Goal: Task Accomplishment & Management: Manage account settings

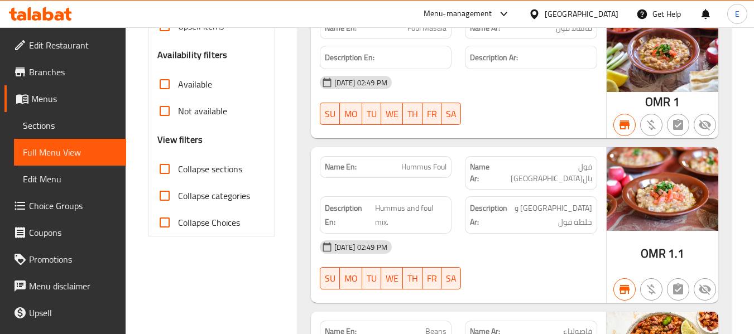
scroll to position [56, 0]
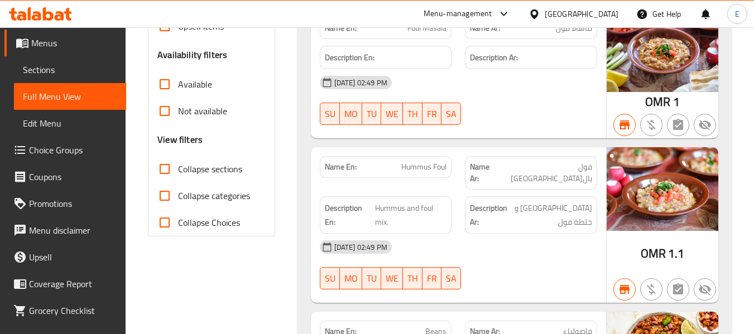
click at [607, 18] on div "Oman" at bounding box center [582, 14] width 74 height 12
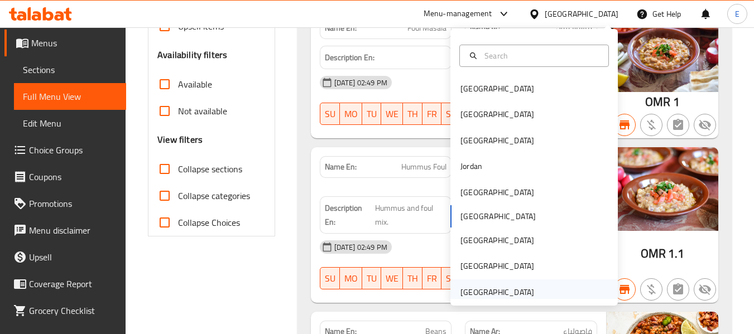
click at [513, 295] on div "[GEOGRAPHIC_DATA]" at bounding box center [498, 292] width 74 height 12
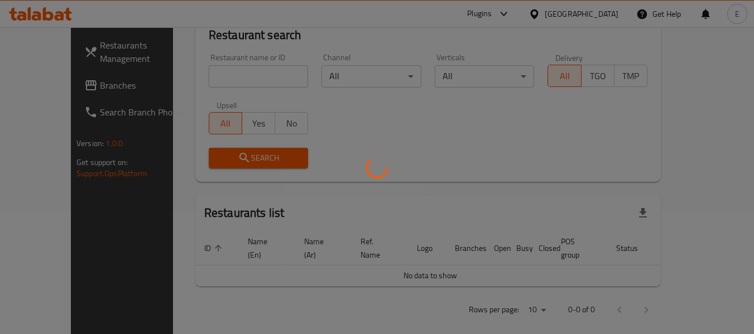
scroll to position [335, 0]
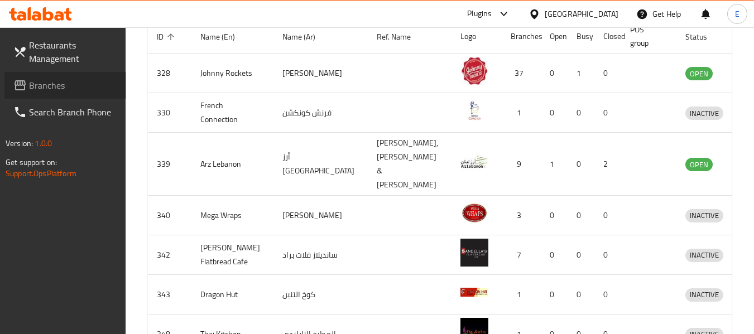
click at [65, 83] on span "Branches" at bounding box center [73, 85] width 88 height 13
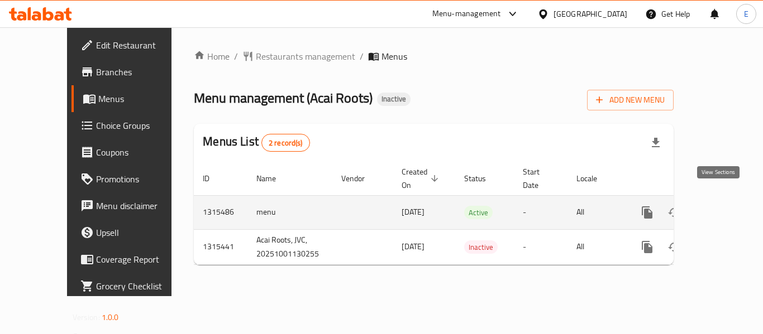
click at [722, 208] on icon "enhanced table" at bounding box center [727, 213] width 10 height 10
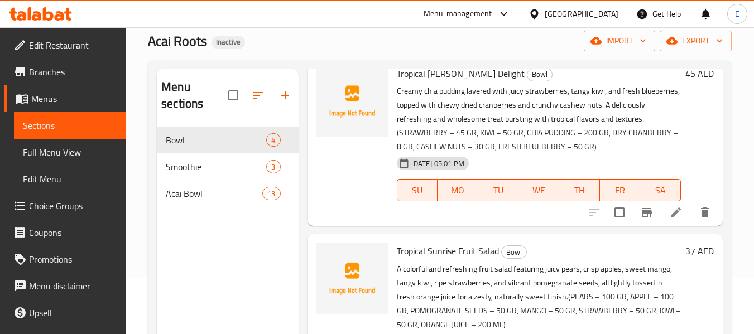
scroll to position [421, 0]
click at [671, 212] on icon at bounding box center [676, 213] width 10 height 10
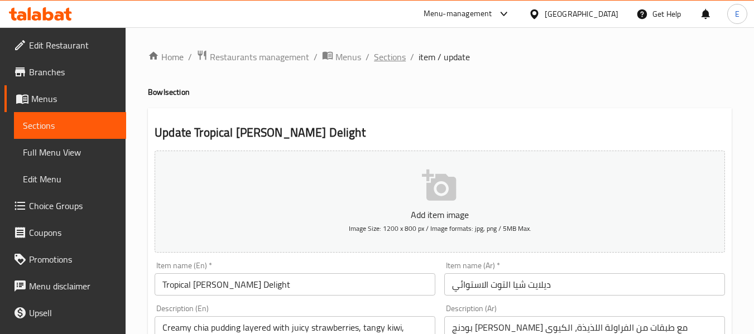
click at [394, 51] on span "Sections" at bounding box center [390, 56] width 32 height 13
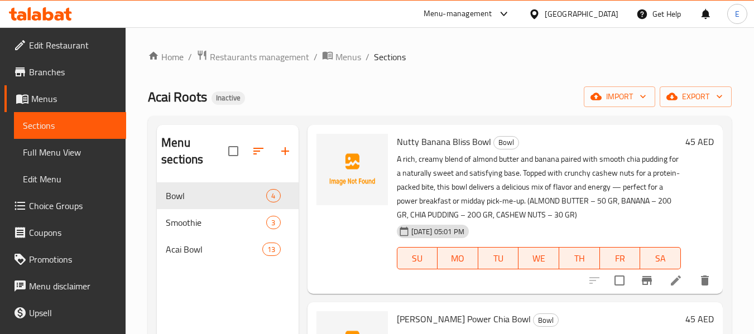
scroll to position [56, 0]
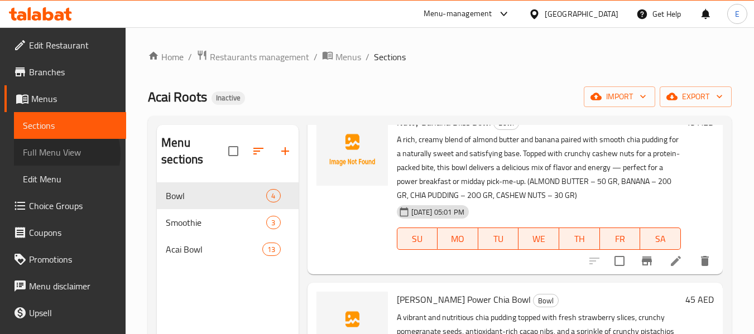
click at [61, 154] on span "Full Menu View" at bounding box center [70, 152] width 94 height 13
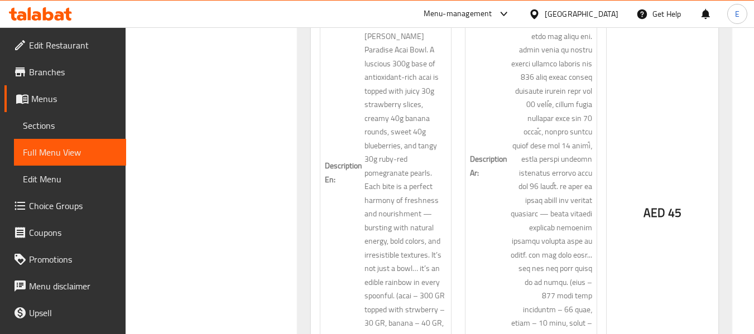
scroll to position [6289, 0]
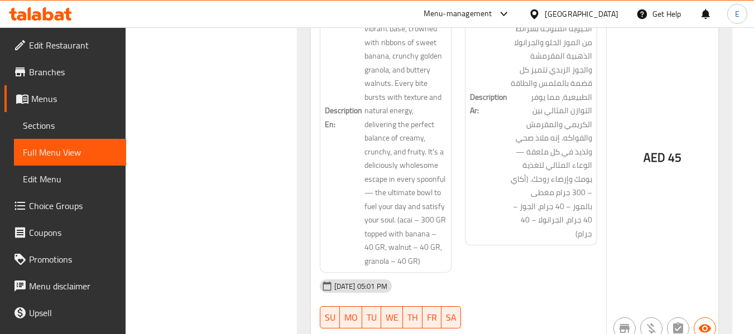
click at [43, 128] on span "Sections" at bounding box center [70, 125] width 94 height 13
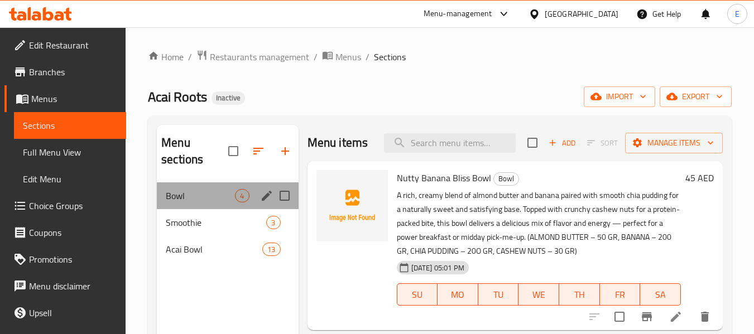
click at [203, 208] on div "Bowl 4" at bounding box center [227, 196] width 141 height 27
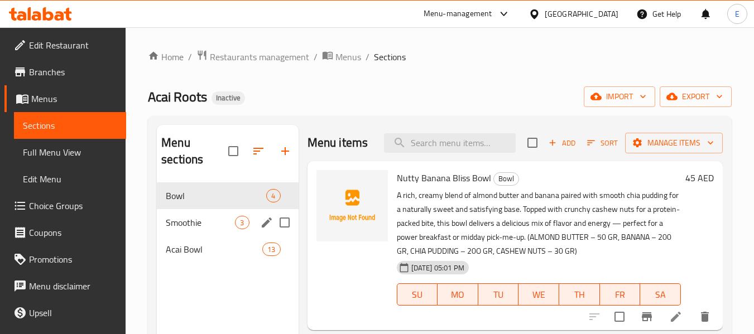
click at [209, 224] on span "Smoothie" at bounding box center [200, 222] width 69 height 13
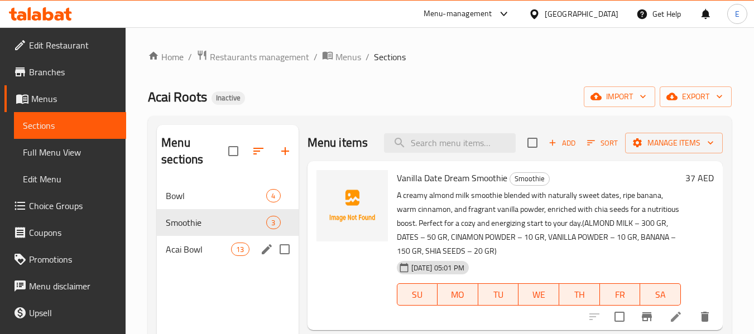
click at [217, 243] on span "Acai Bowl" at bounding box center [198, 249] width 65 height 13
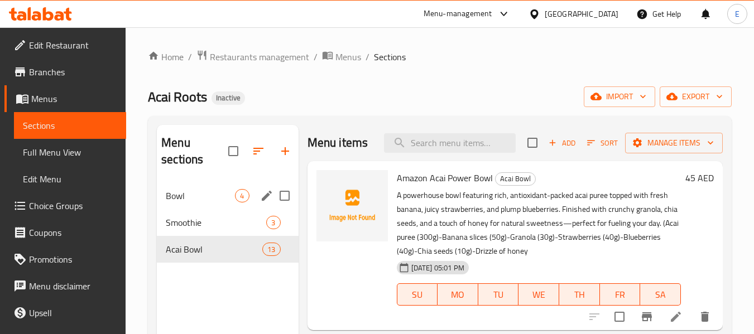
click at [219, 194] on span "Bowl" at bounding box center [200, 195] width 69 height 13
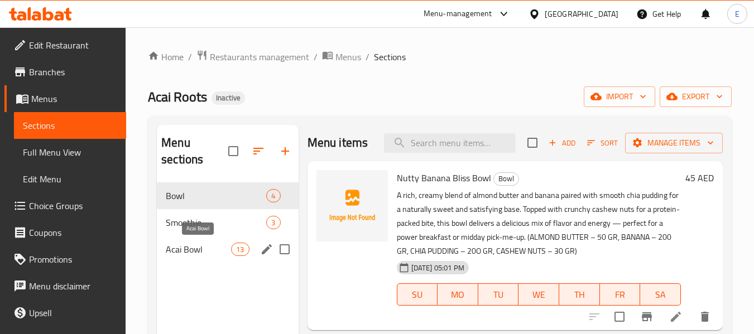
click at [204, 248] on span "Acai Bowl" at bounding box center [198, 249] width 65 height 13
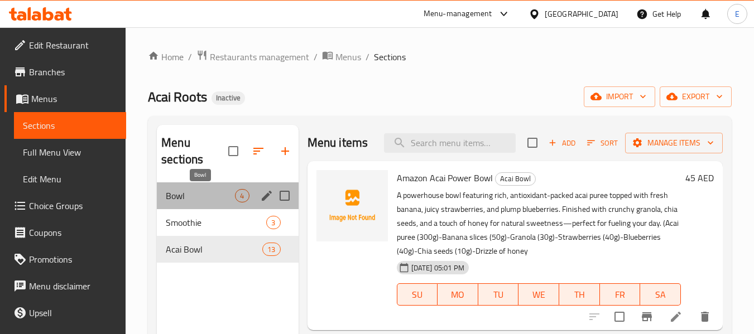
click at [212, 195] on span "Bowl" at bounding box center [200, 195] width 69 height 13
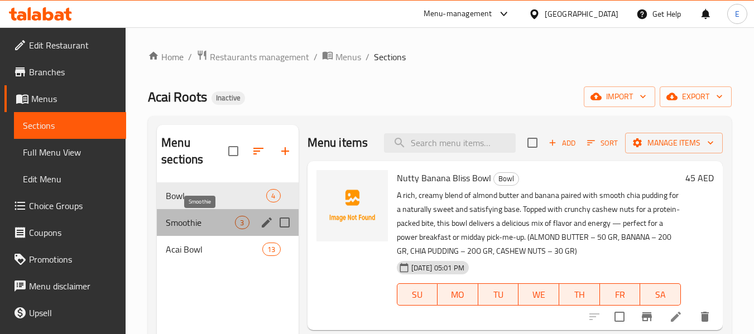
click at [218, 219] on span "Smoothie" at bounding box center [200, 222] width 69 height 13
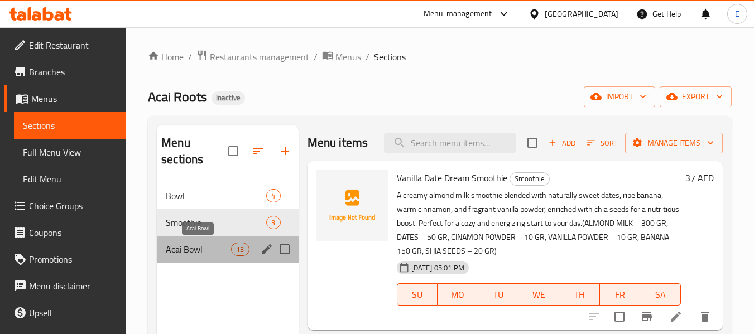
click at [200, 248] on span "Acai Bowl" at bounding box center [198, 249] width 65 height 13
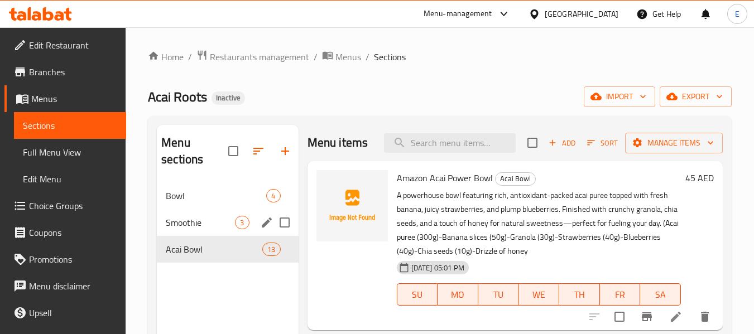
click at [206, 232] on div "Smoothie 3" at bounding box center [227, 222] width 141 height 27
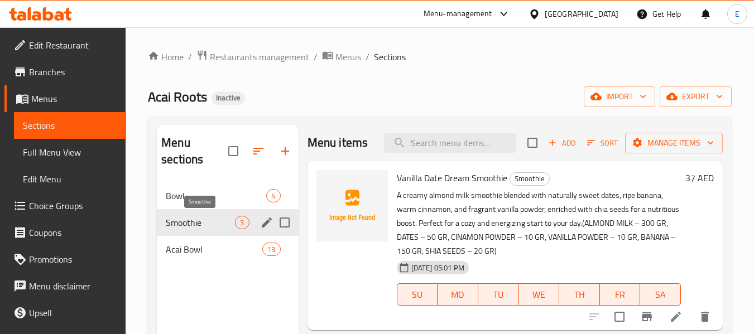
click at [222, 227] on span "Smoothie" at bounding box center [200, 222] width 69 height 13
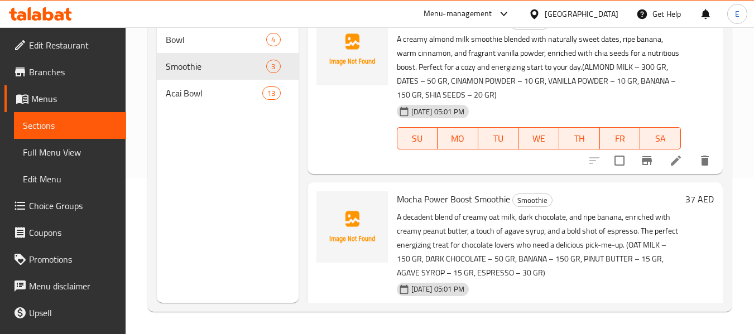
click at [44, 159] on span "Full Menu View" at bounding box center [70, 152] width 94 height 13
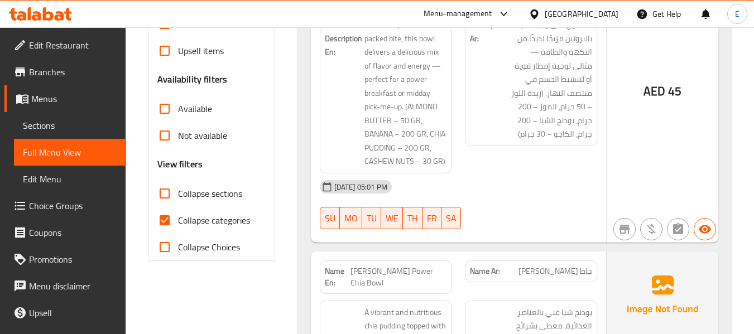
scroll to position [380, 0]
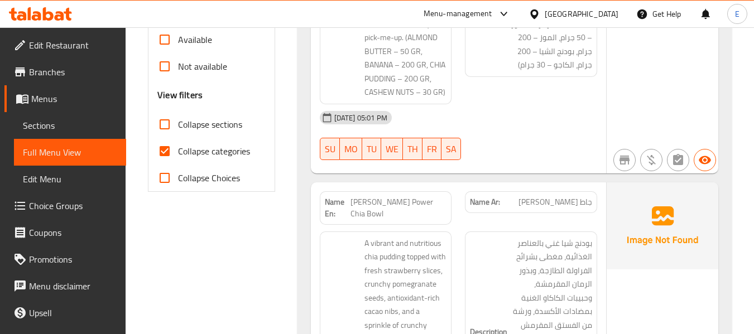
click at [157, 150] on input "Collapse categories" at bounding box center [164, 151] width 27 height 27
checkbox input "false"
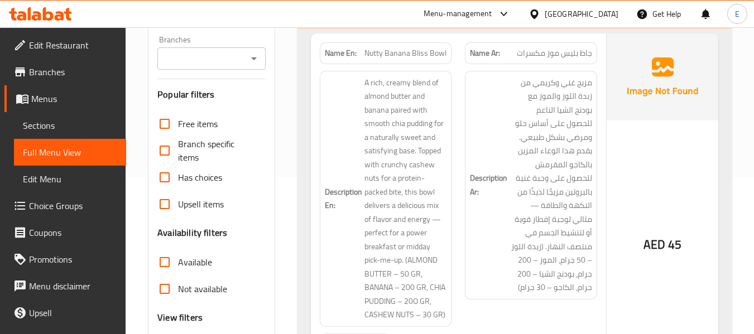
scroll to position [167, 0]
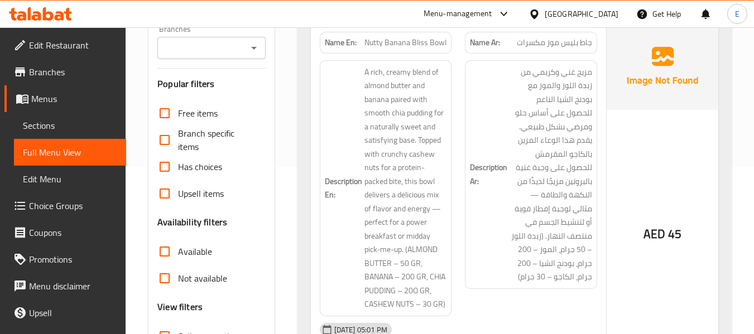
click at [666, 233] on div "AED 45" at bounding box center [663, 234] width 38 height 17
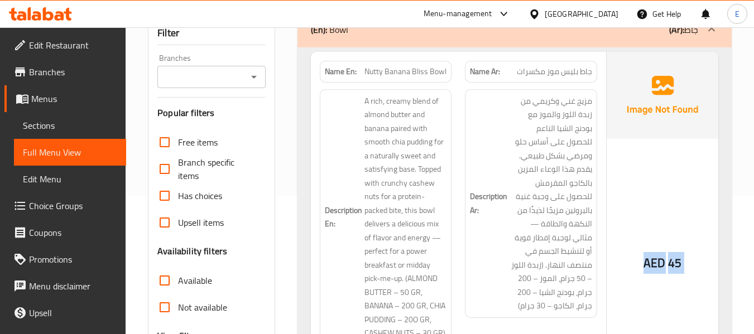
scroll to position [112, 0]
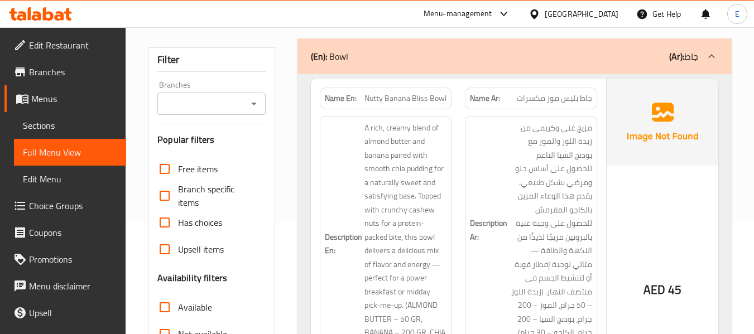
click at [435, 88] on div "Name En: Nutty Banana Bliss Bowl" at bounding box center [386, 99] width 132 height 22
click at [560, 103] on span "جاط بليس موز مكسرات" at bounding box center [554, 99] width 75 height 12
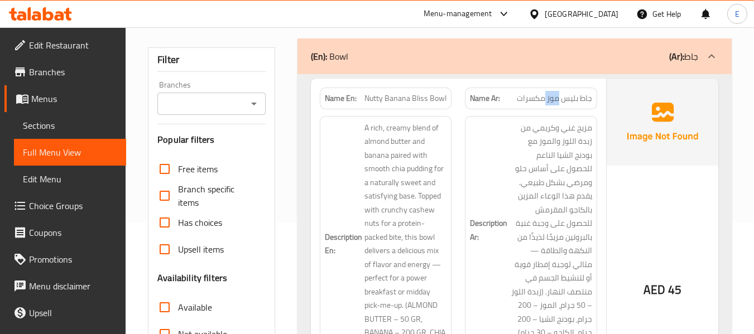
click at [560, 103] on span "جاط بليس موز مكسرات" at bounding box center [554, 99] width 75 height 12
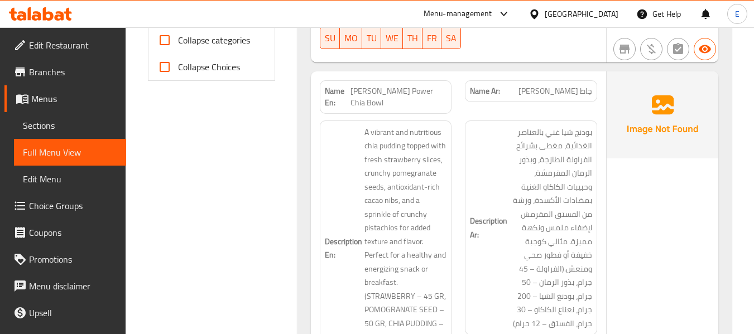
scroll to position [502, 0]
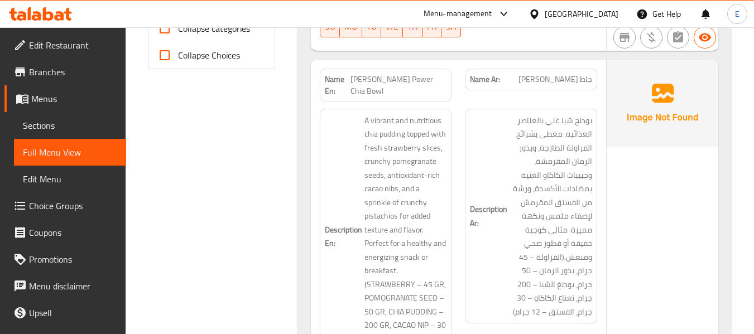
click at [401, 76] on span "[PERSON_NAME] Power Chia Bowl" at bounding box center [399, 85] width 96 height 23
click at [564, 85] on span "جاط [PERSON_NAME]" at bounding box center [556, 80] width 74 height 12
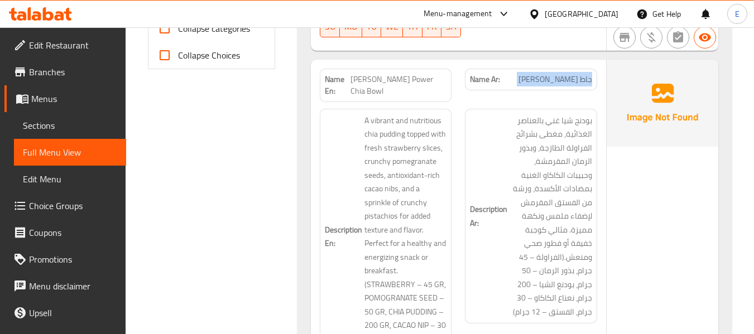
click at [564, 85] on span "جاط [PERSON_NAME]" at bounding box center [556, 80] width 74 height 12
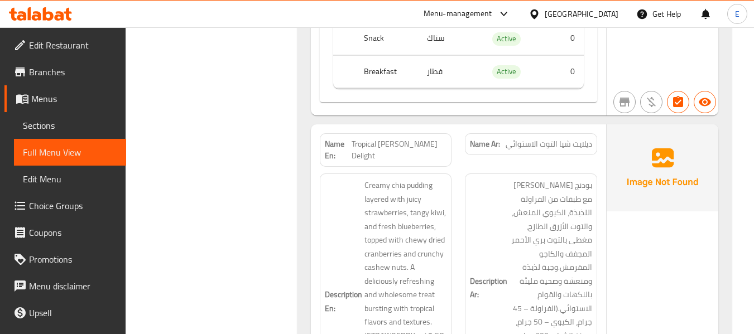
scroll to position [1061, 0]
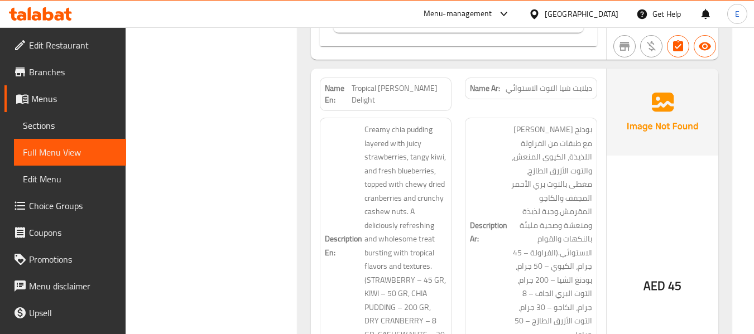
click at [563, 83] on span "ديلايت شيا التوت الاستوائي" at bounding box center [549, 89] width 87 height 12
click at [434, 83] on span "Tropical [PERSON_NAME] Delight" at bounding box center [399, 94] width 95 height 23
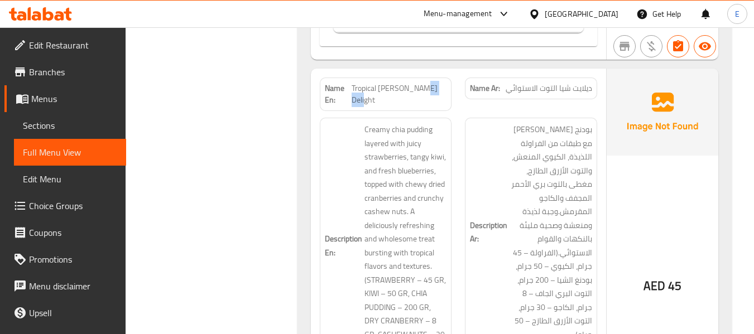
click at [434, 83] on span "Tropical [PERSON_NAME] Delight" at bounding box center [399, 94] width 95 height 23
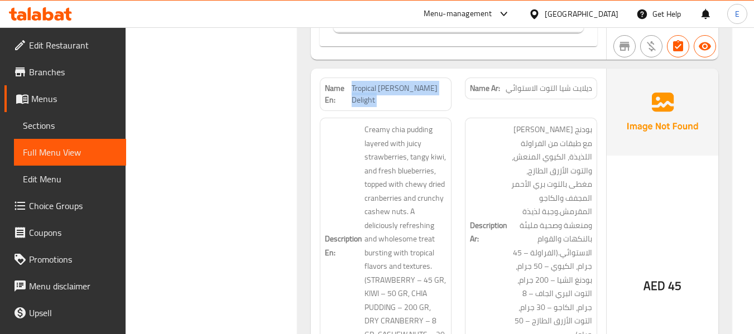
click at [434, 83] on span "Tropical [PERSON_NAME] Delight" at bounding box center [399, 94] width 95 height 23
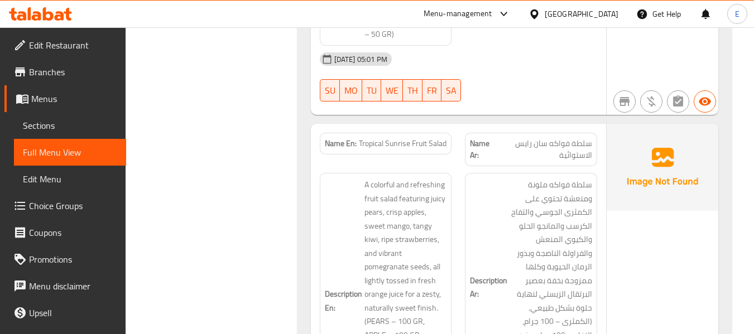
scroll to position [1396, 0]
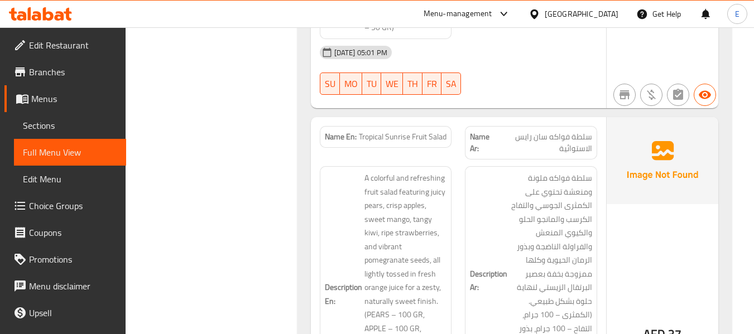
click at [540, 131] on span "سلطة فواكه سان رايس الاستوائية" at bounding box center [544, 142] width 96 height 23
click at [541, 131] on span "سلطة فواكه سان رايس الاستوائية" at bounding box center [544, 142] width 96 height 23
drag, startPoint x: 358, startPoint y: 110, endPoint x: 450, endPoint y: 118, distance: 92.5
click at [450, 126] on div "Name En: Tropical Sunrise Fruit Salad" at bounding box center [386, 137] width 132 height 22
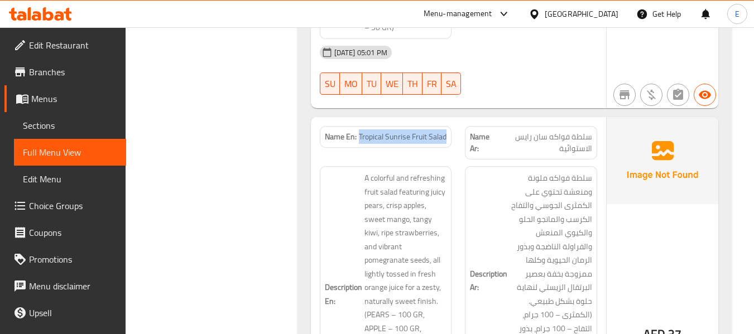
click at [450, 126] on div "Name En: Tropical Sunrise Fruit Salad" at bounding box center [386, 137] width 132 height 22
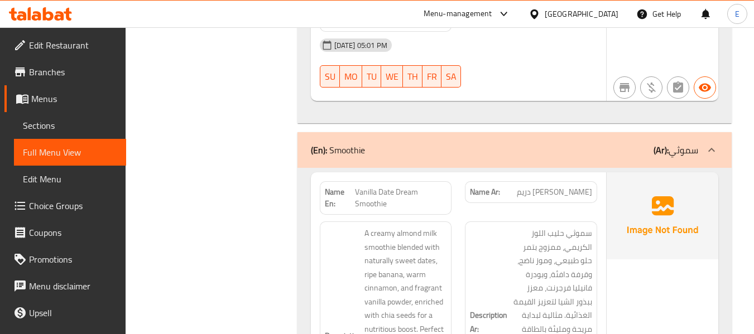
scroll to position [1842, 0]
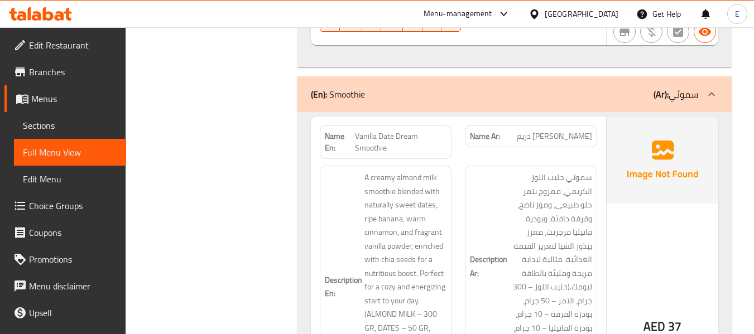
click at [546, 131] on span "[PERSON_NAME] دريم" at bounding box center [554, 137] width 75 height 12
click at [433, 131] on span "Vanilla Date Dream Smoothie" at bounding box center [401, 142] width 92 height 23
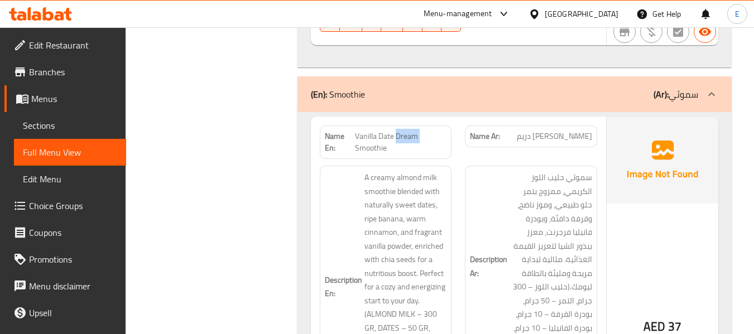
click at [433, 131] on span "Vanilla Date Dream Smoothie" at bounding box center [401, 142] width 92 height 23
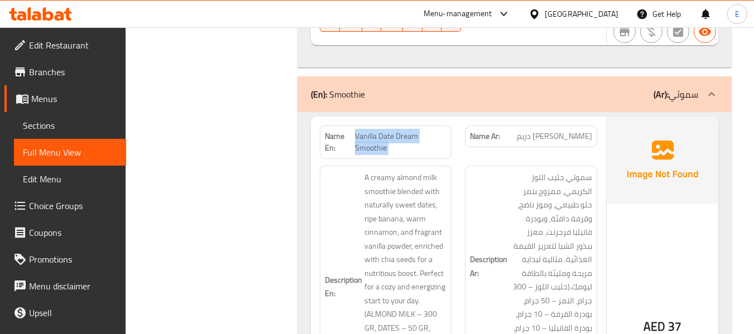
click at [433, 131] on span "Vanilla Date Dream Smoothie" at bounding box center [401, 142] width 92 height 23
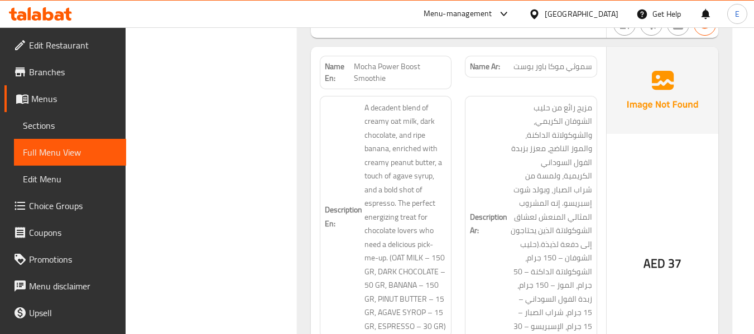
scroll to position [2289, 0]
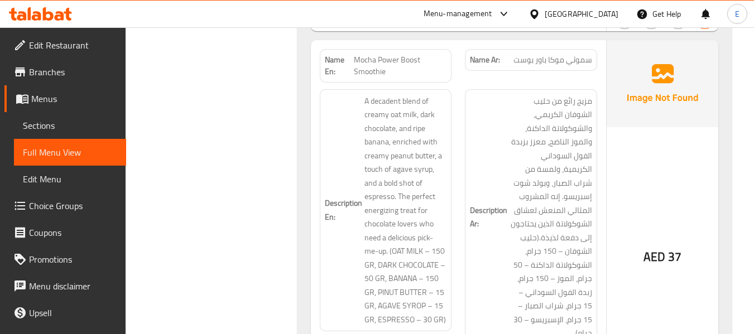
click at [534, 49] on div "Name Ar: سموثي موكا باور بوست" at bounding box center [531, 65] width 146 height 47
click at [404, 54] on span "Mocha Power Boost Smoothie" at bounding box center [400, 65] width 93 height 23
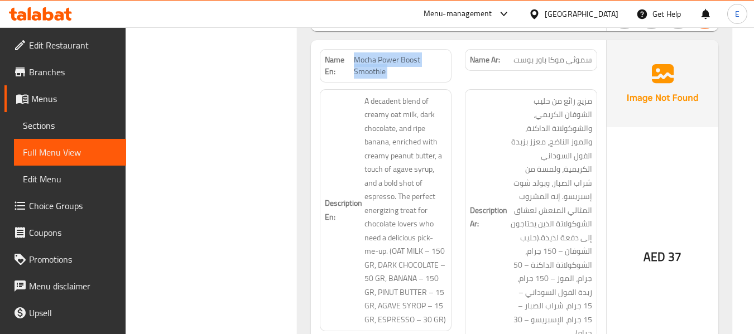
click at [404, 54] on span "Mocha Power Boost Smoothie" at bounding box center [400, 65] width 93 height 23
click at [418, 54] on span "Mocha Power Boost Smoothie" at bounding box center [400, 65] width 93 height 23
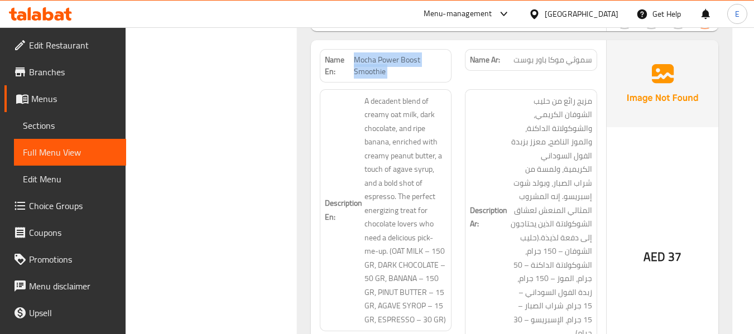
click at [418, 54] on span "Mocha Power Boost Smoothie" at bounding box center [400, 65] width 93 height 23
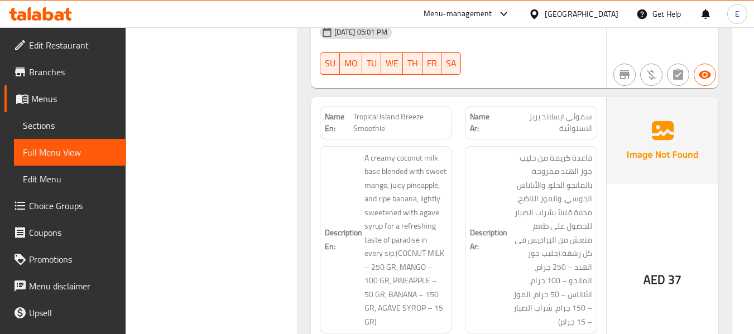
scroll to position [2624, 0]
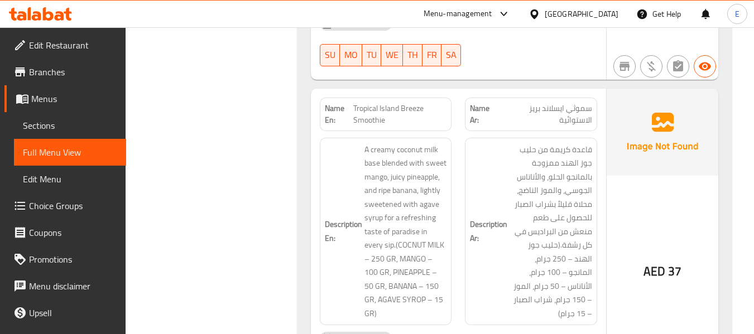
click at [552, 103] on span "سموثي ايسلاند بريز الاستوائية" at bounding box center [545, 114] width 93 height 23
click at [414, 103] on span "Tropical Island Breeze Smoothie" at bounding box center [399, 114] width 93 height 23
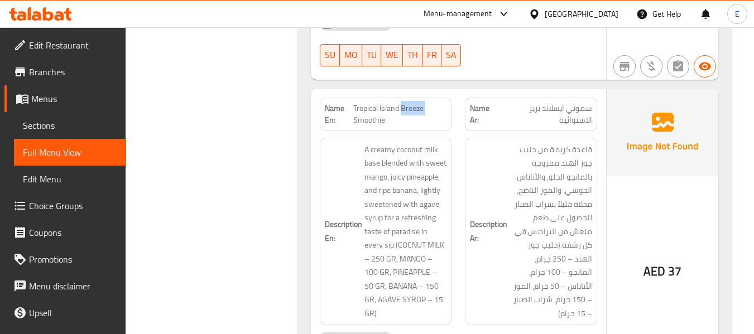
click at [414, 103] on span "Tropical Island Breeze Smoothie" at bounding box center [399, 114] width 93 height 23
click at [395, 103] on span "Tropical Island Breeze Smoothie" at bounding box center [399, 114] width 93 height 23
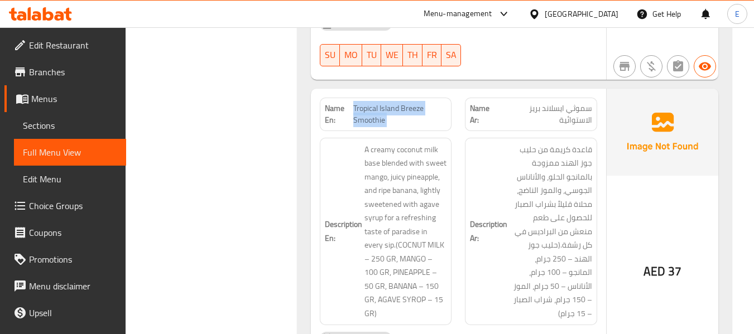
click at [395, 103] on span "Tropical Island Breeze Smoothie" at bounding box center [399, 114] width 93 height 23
click at [391, 103] on span "Tropical Island Breeze Smoothie" at bounding box center [399, 114] width 93 height 23
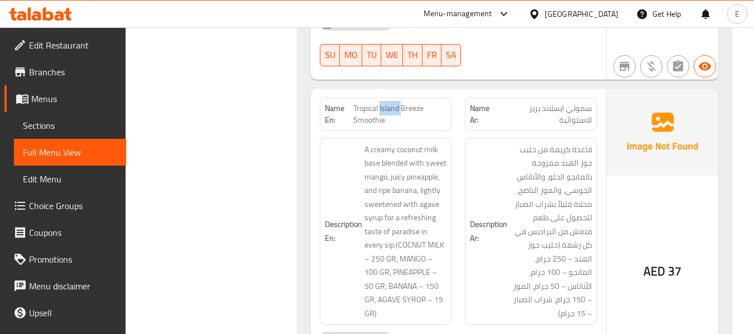
click at [391, 103] on span "Tropical Island Breeze Smoothie" at bounding box center [399, 114] width 93 height 23
click at [536, 103] on span "سموثي ايسلاند بريز الاستوائية" at bounding box center [545, 114] width 93 height 23
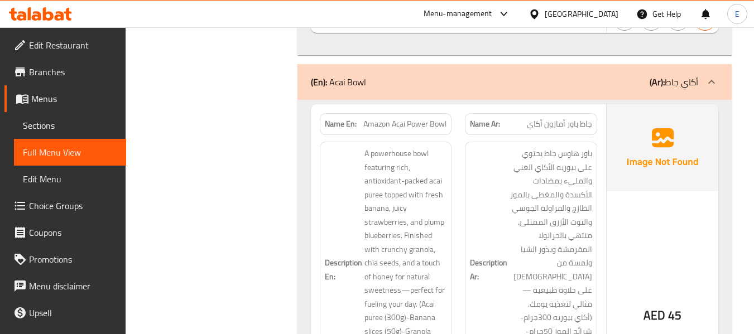
scroll to position [3014, 0]
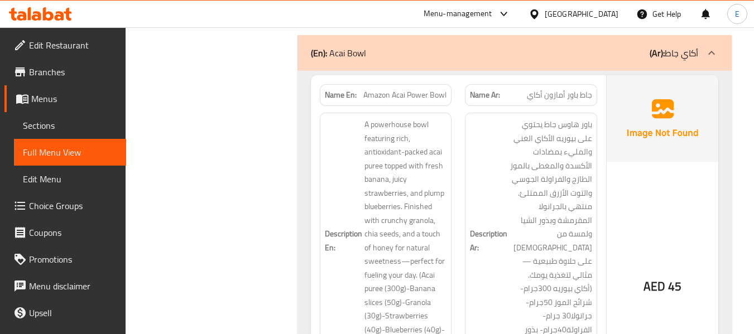
click at [554, 89] on span "جاط باور أمازون أكاي" at bounding box center [559, 95] width 65 height 12
click at [410, 89] on span "Amazon Acai Power Bowl" at bounding box center [404, 95] width 83 height 12
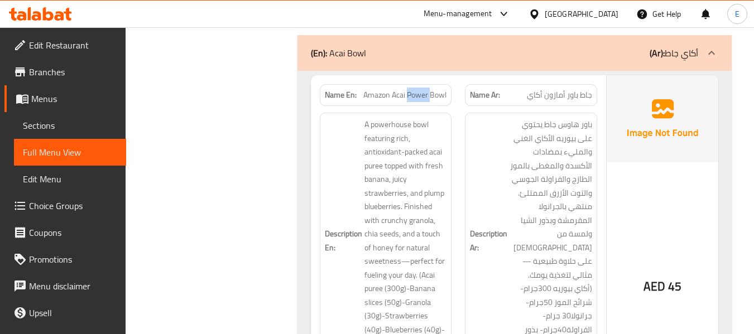
click at [410, 89] on span "Amazon Acai Power Bowl" at bounding box center [404, 95] width 83 height 12
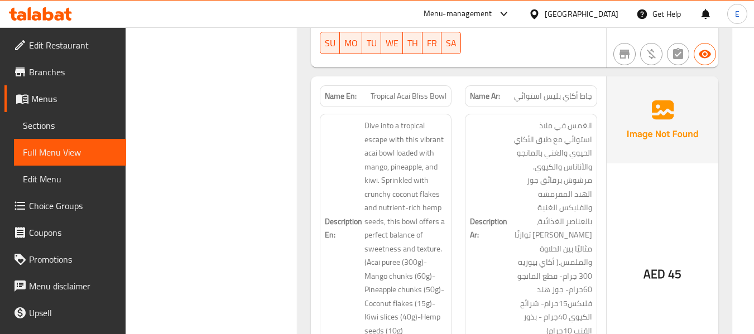
scroll to position [3405, 0]
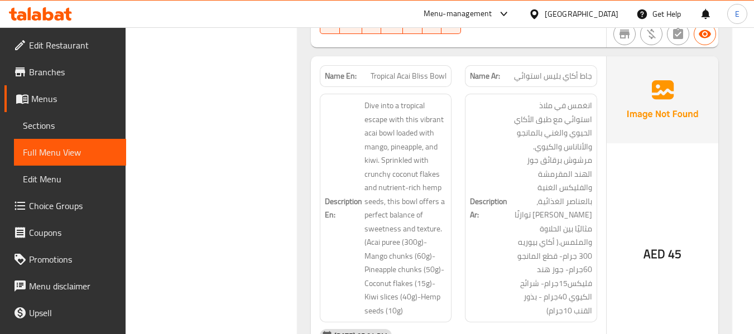
click at [417, 70] on span "Tropical Acai Bliss Bowl" at bounding box center [409, 76] width 76 height 12
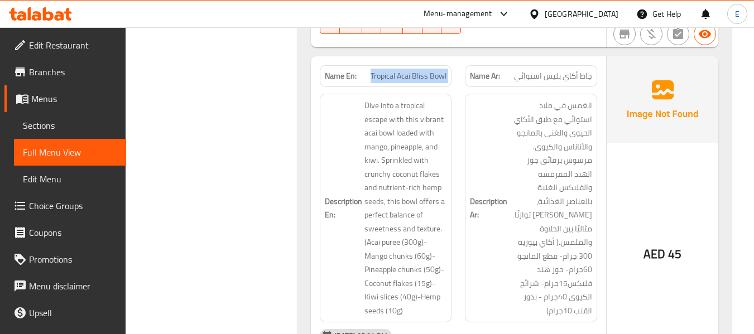
click at [417, 70] on span "Tropical Acai Bliss Bowl" at bounding box center [409, 76] width 76 height 12
click at [535, 70] on span "جاط أكاي بليس استوائي" at bounding box center [553, 76] width 78 height 12
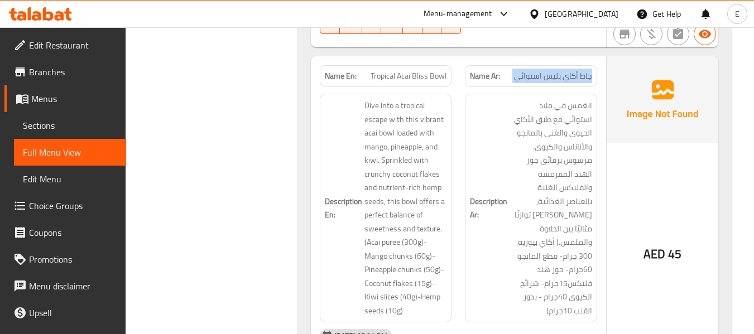
click at [535, 70] on span "جاط أكاي بليس استوائي" at bounding box center [553, 76] width 78 height 12
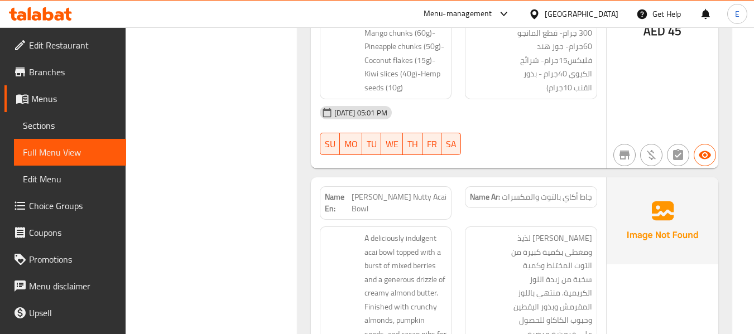
scroll to position [3684, 0]
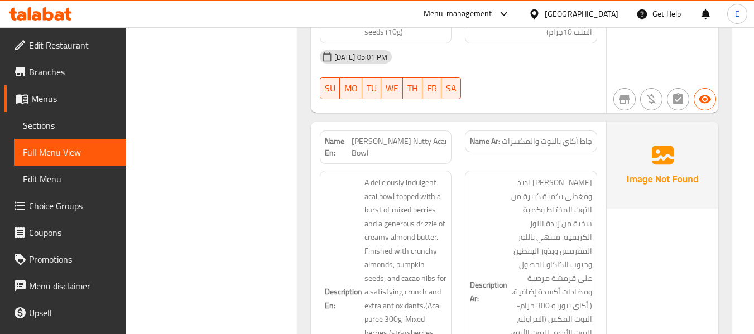
click at [563, 136] on span "جاط أكاي بالتوت والمكسرات" at bounding box center [547, 142] width 90 height 12
click at [395, 136] on span "[PERSON_NAME] Nutty Acai Bowl" at bounding box center [399, 147] width 95 height 23
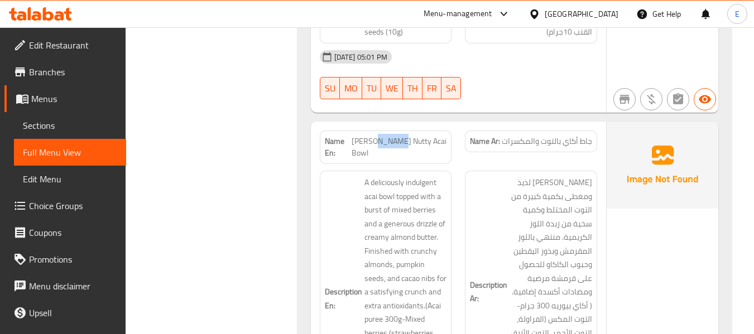
click at [395, 136] on span "[PERSON_NAME] Nutty Acai Bowl" at bounding box center [399, 147] width 95 height 23
click at [524, 136] on span "جاط أكاي بالتوت والمكسرات" at bounding box center [547, 142] width 90 height 12
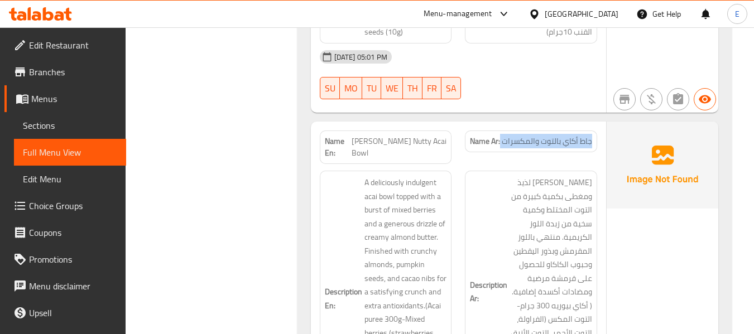
click at [524, 136] on span "جاط أكاي بالتوت والمكسرات" at bounding box center [547, 142] width 90 height 12
click at [405, 124] on div "Name En: Berry Nutty Acai Bowl" at bounding box center [386, 147] width 146 height 47
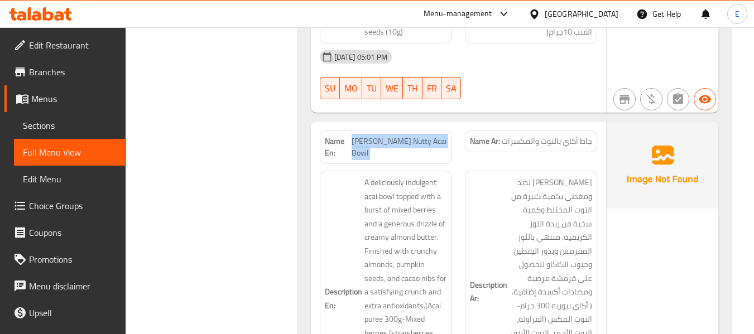
click at [405, 124] on div "Name En: Berry Nutty Acai Bowl" at bounding box center [386, 147] width 146 height 47
click at [400, 136] on span "[PERSON_NAME] Nutty Acai Bowl" at bounding box center [399, 147] width 95 height 23
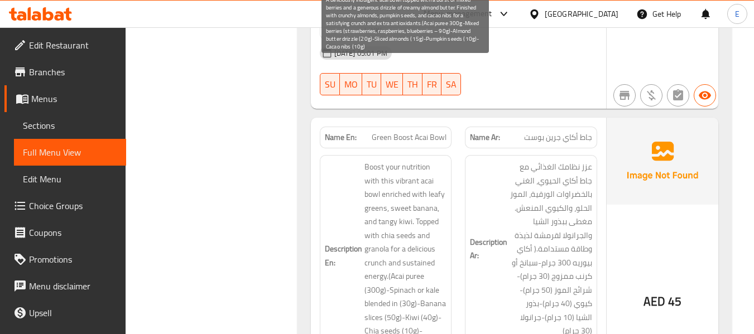
scroll to position [4075, 0]
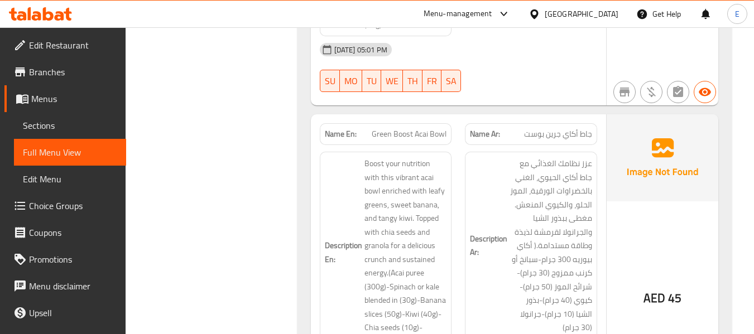
click at [544, 128] on span "جاط أكاي جرين بوست" at bounding box center [558, 134] width 68 height 12
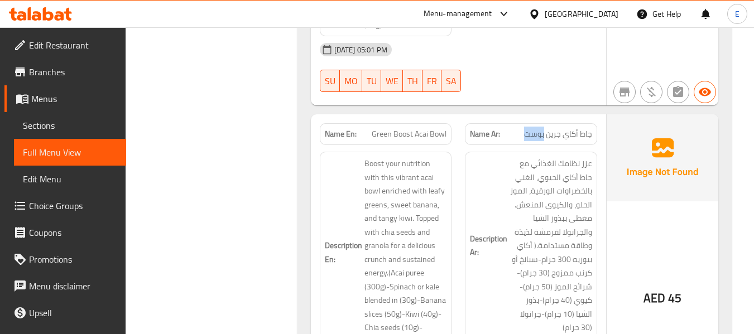
click at [544, 128] on span "جاط أكاي جرين بوست" at bounding box center [558, 134] width 68 height 12
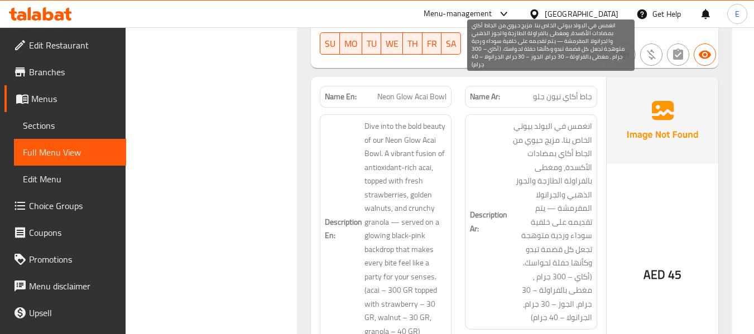
scroll to position [4410, 0]
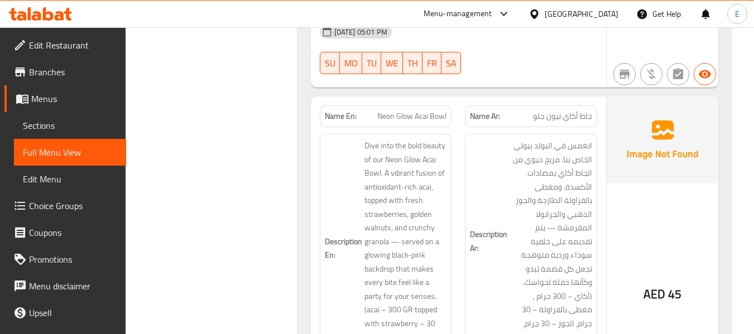
click at [394, 111] on span "Neon Glow Acai Bowl" at bounding box center [411, 117] width 69 height 12
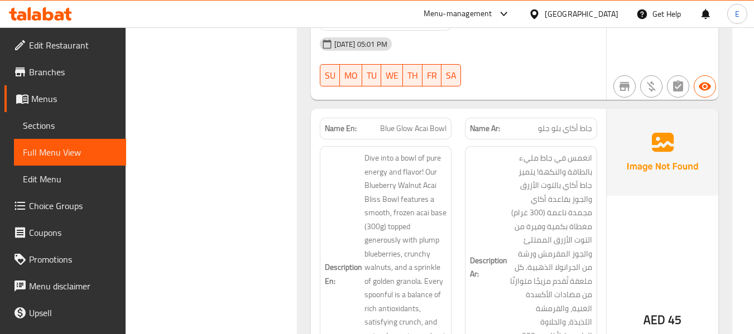
scroll to position [4745, 0]
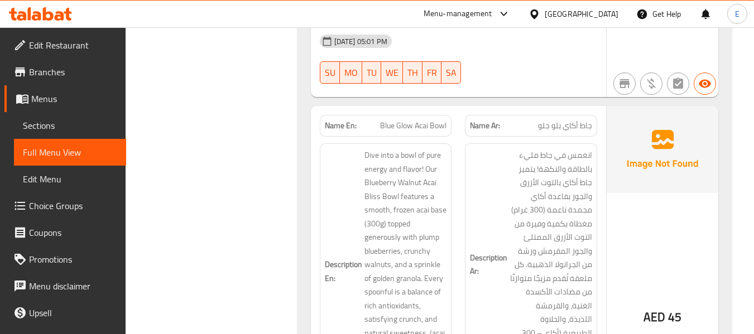
click at [411, 120] on span "Blue Glow Acai Bowl" at bounding box center [413, 126] width 66 height 12
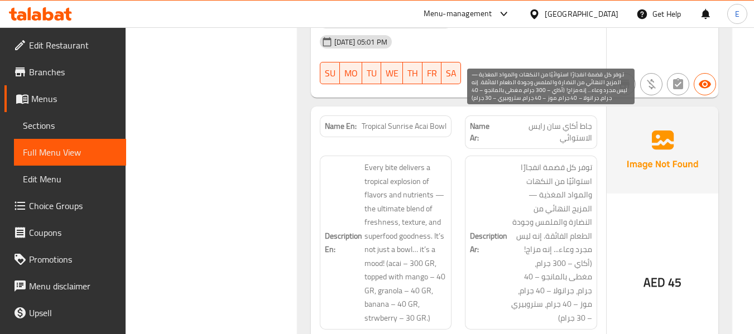
scroll to position [5136, 0]
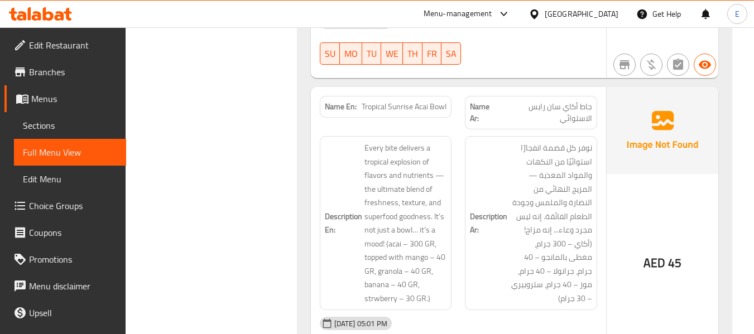
click at [429, 101] on span "Tropical Sunrise Acai Bowl" at bounding box center [404, 107] width 85 height 12
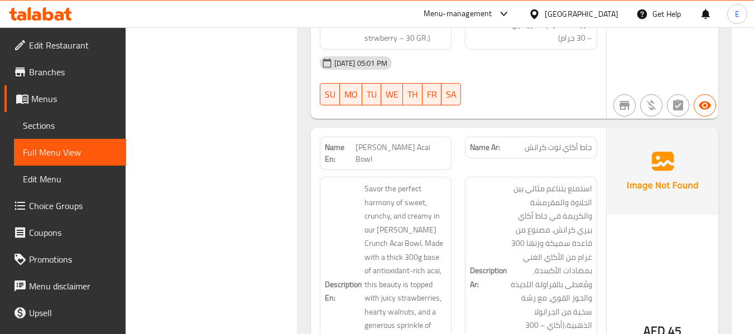
scroll to position [5415, 0]
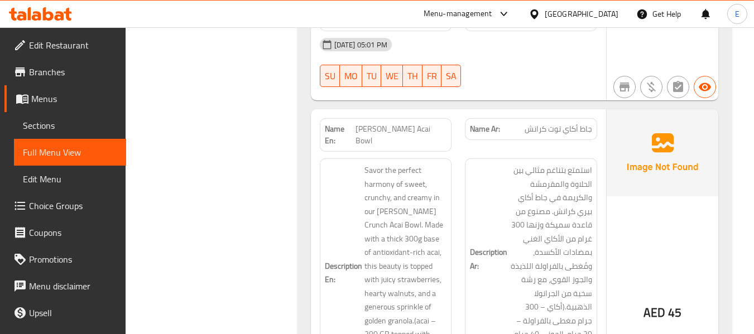
click at [410, 152] on div "Description En: Savor the perfect harmony of sweet, crunchy, and creamy in our …" at bounding box center [386, 273] width 146 height 242
click at [414, 123] on span "[PERSON_NAME] Acai Bowl" at bounding box center [401, 134] width 91 height 23
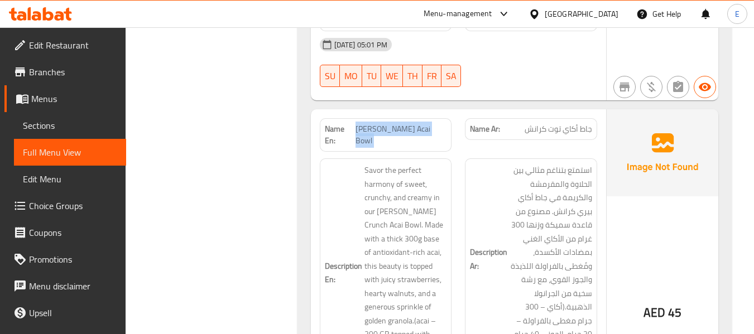
click at [557, 123] on span "جاط أكاي توت كرانش" at bounding box center [559, 129] width 68 height 12
click at [558, 123] on span "جاط أكاي توت كرانش" at bounding box center [559, 129] width 68 height 12
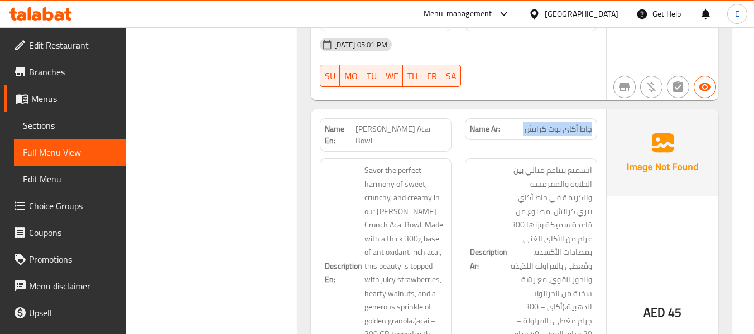
click at [558, 123] on span "جاط أكاي توت كرانش" at bounding box center [559, 129] width 68 height 12
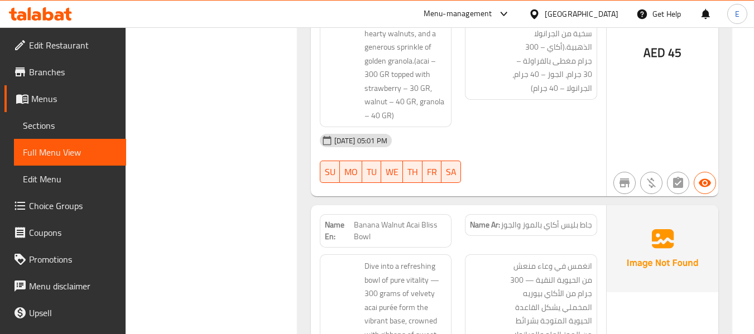
scroll to position [5750, 0]
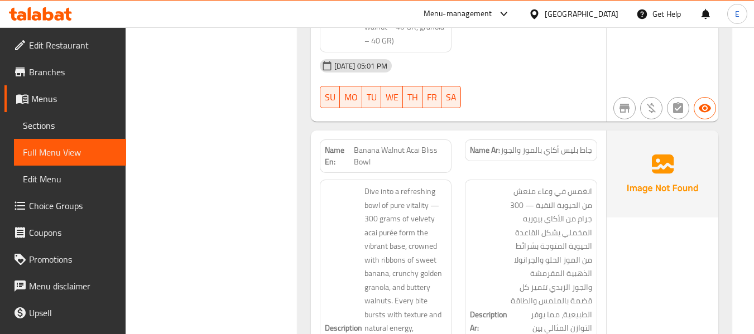
click at [425, 145] on span "Banana Walnut Acai Bliss Bowl" at bounding box center [400, 156] width 93 height 23
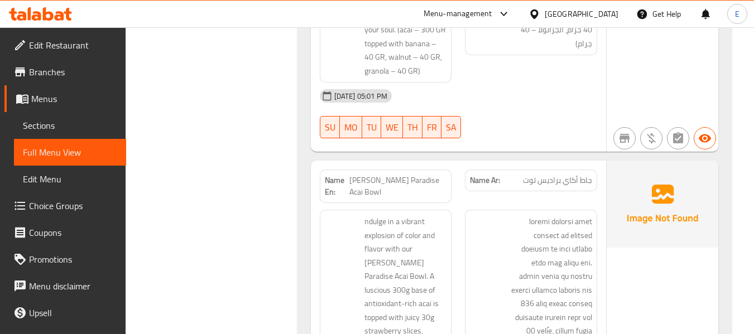
scroll to position [6196, 0]
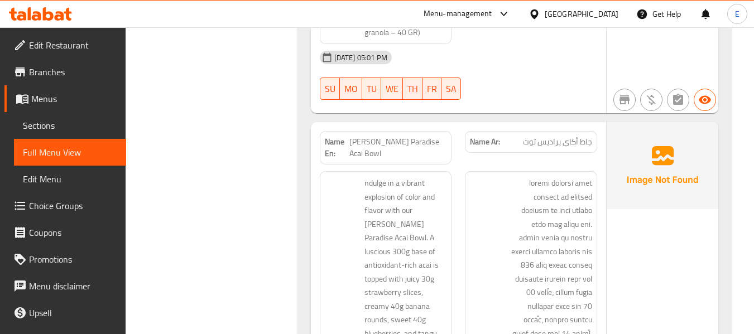
click at [562, 136] on span "جاط أكاي براديس توت" at bounding box center [557, 142] width 69 height 12
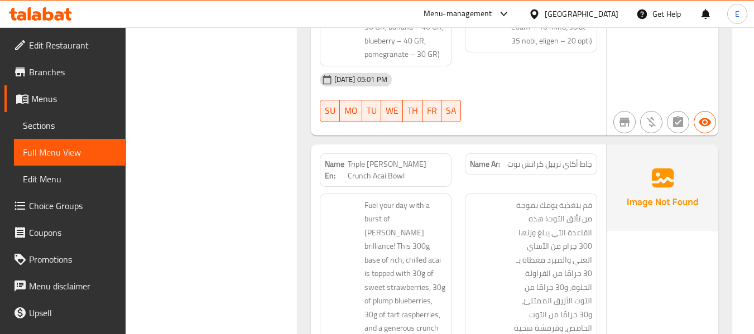
scroll to position [6699, 0]
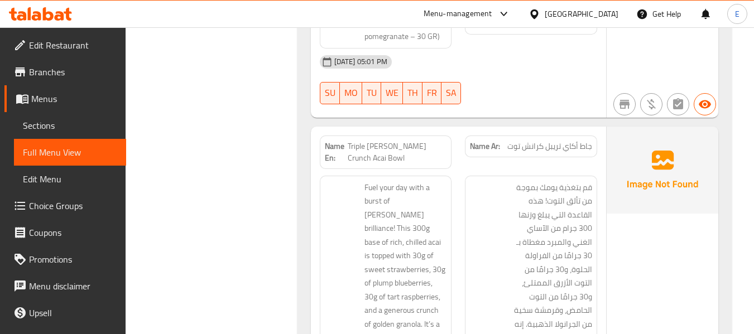
click at [544, 141] on span "جاط أكاي تريبل كرانش توت" at bounding box center [549, 147] width 85 height 12
click at [399, 141] on span "Triple [PERSON_NAME] Crunch Acai Bowl" at bounding box center [397, 152] width 99 height 23
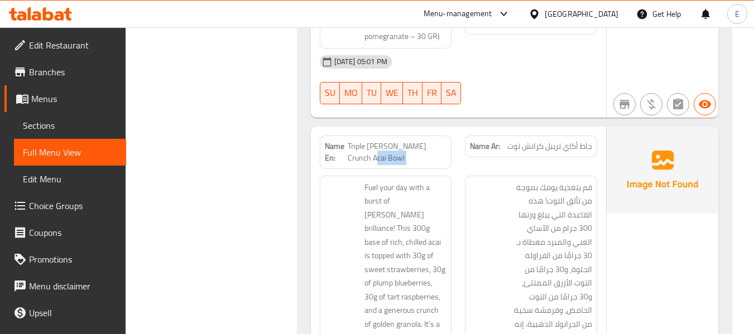
click at [399, 141] on span "Triple [PERSON_NAME] Crunch Acai Bowl" at bounding box center [397, 152] width 99 height 23
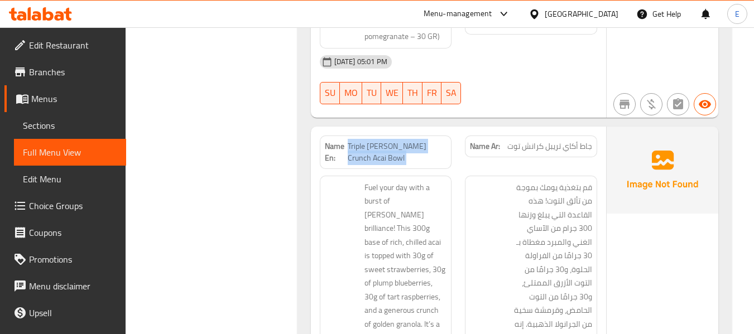
click at [399, 141] on span "Triple [PERSON_NAME] Crunch Acai Bowl" at bounding box center [397, 152] width 99 height 23
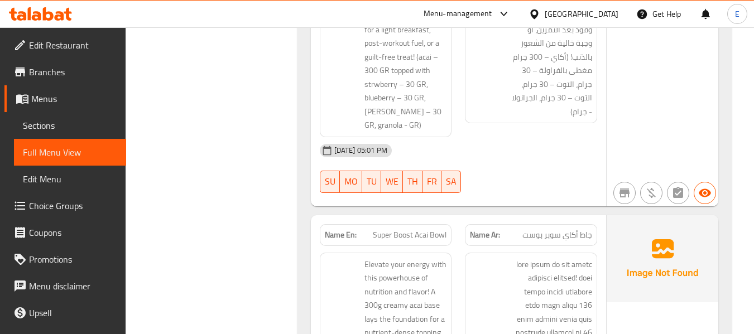
scroll to position [7201, 0]
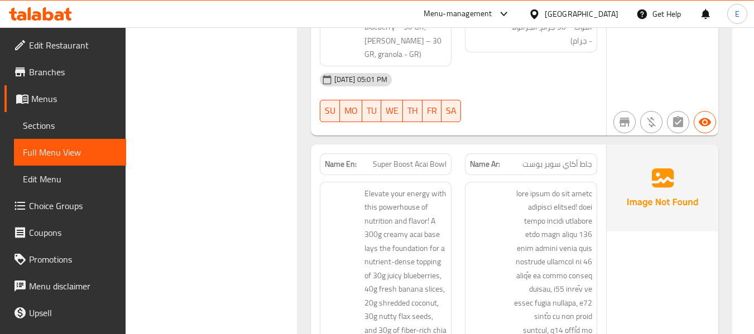
click at [569, 159] on span "جاط أكاي سوبر بوست" at bounding box center [557, 165] width 70 height 12
click at [412, 159] on span "Super Boost Acai Bowl" at bounding box center [410, 165] width 74 height 12
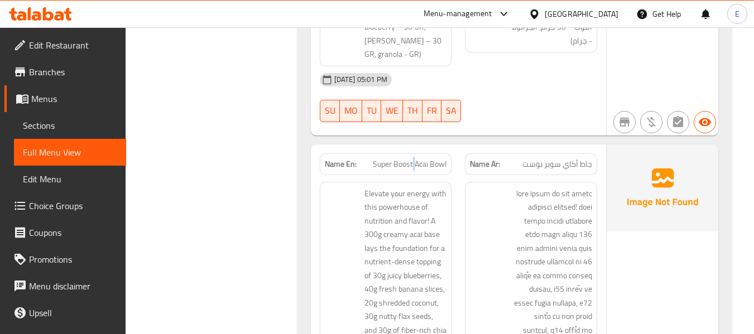
click at [411, 159] on span "Super Boost Acai Bowl" at bounding box center [410, 165] width 74 height 12
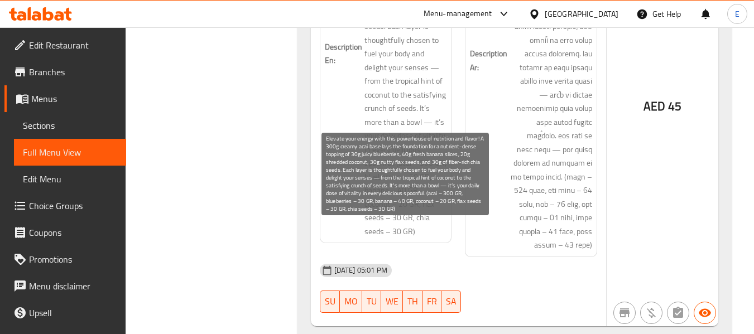
scroll to position [7703, 0]
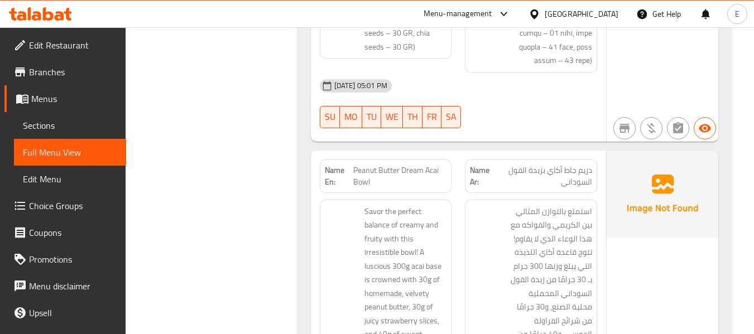
click at [576, 165] on span "دريم جاط أكاي بزبدة الفول السوداني" at bounding box center [543, 176] width 97 height 23
click at [511, 165] on span "دريم جاط أكاي بزبدة الفول السوداني" at bounding box center [543, 176] width 97 height 23
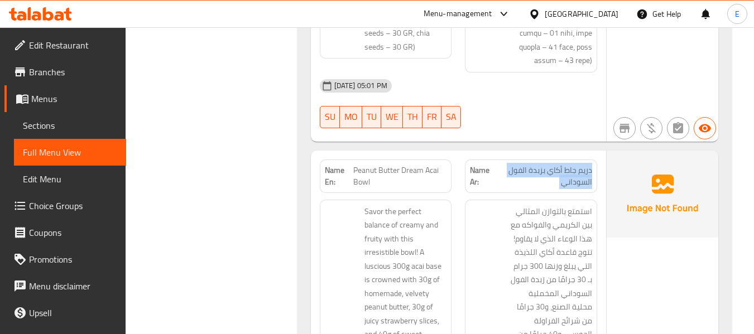
click at [511, 165] on span "دريم جاط أكاي بزبدة الفول السوداني" at bounding box center [543, 176] width 97 height 23
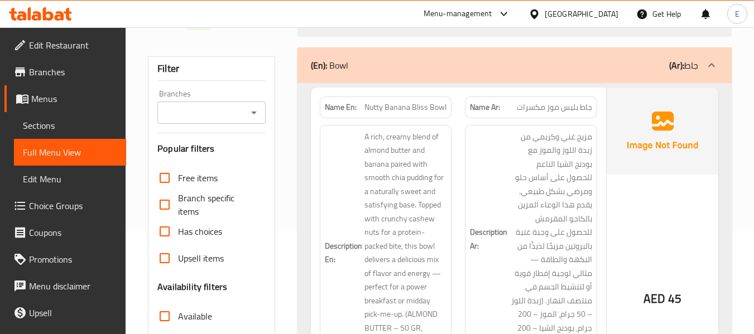
scroll to position [112, 0]
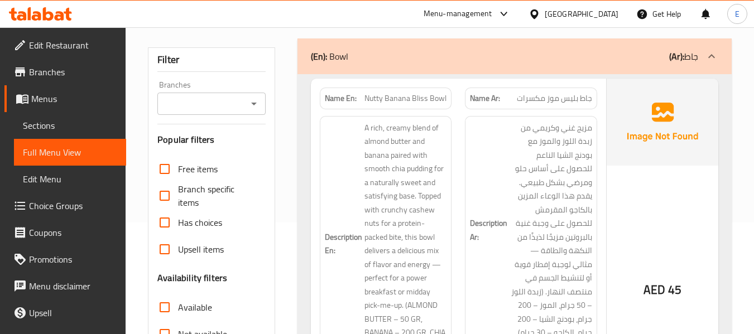
click at [523, 106] on div "Name Ar: جاط بليس موز مكسرات" at bounding box center [531, 99] width 132 height 22
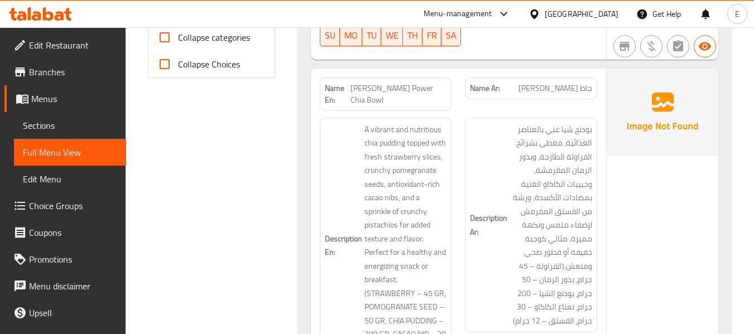
scroll to position [502, 0]
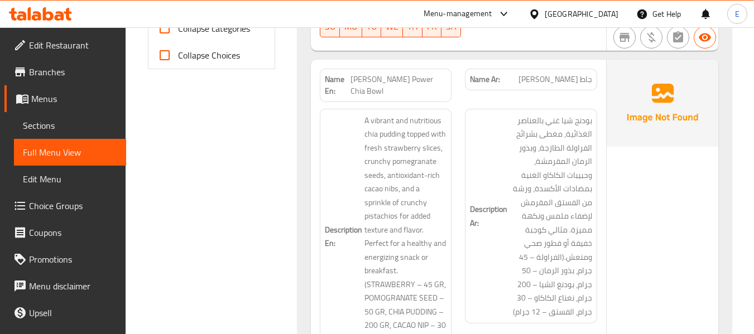
click at [560, 87] on div "Name Ar: جاط شيا بيري باور" at bounding box center [531, 80] width 132 height 22
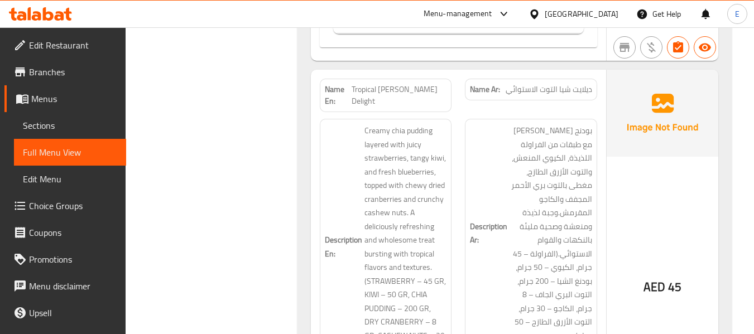
scroll to position [1061, 0]
click at [558, 83] on span "ديلايت شيا التوت الاستوائي" at bounding box center [549, 89] width 87 height 12
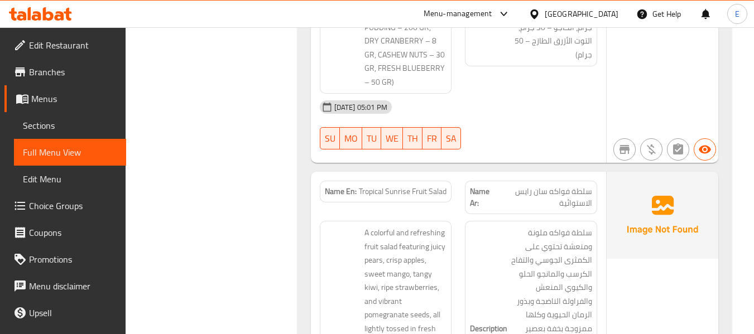
scroll to position [1340, 0]
click at [565, 187] on span "سلطة فواكه سان رايس الاستوائية" at bounding box center [544, 198] width 96 height 23
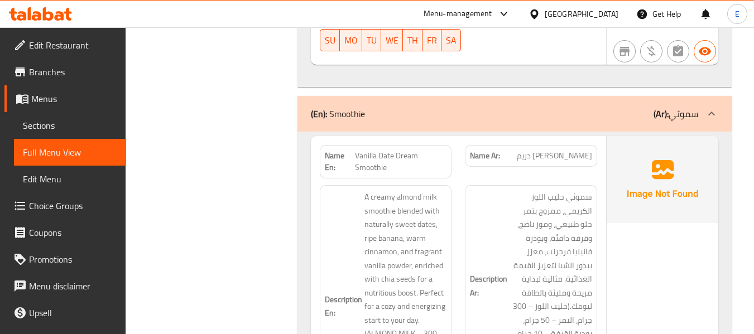
scroll to position [1842, 0]
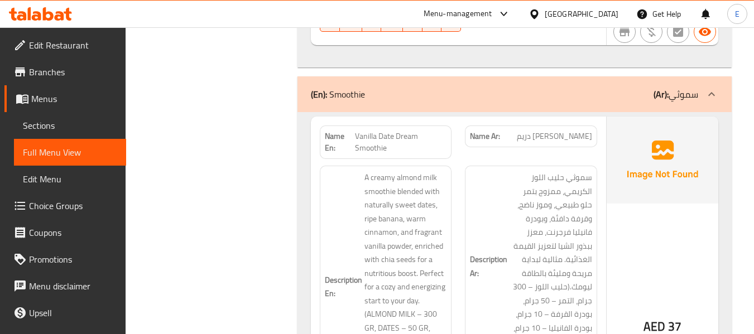
click at [572, 131] on span "[PERSON_NAME] دريم" at bounding box center [554, 137] width 75 height 12
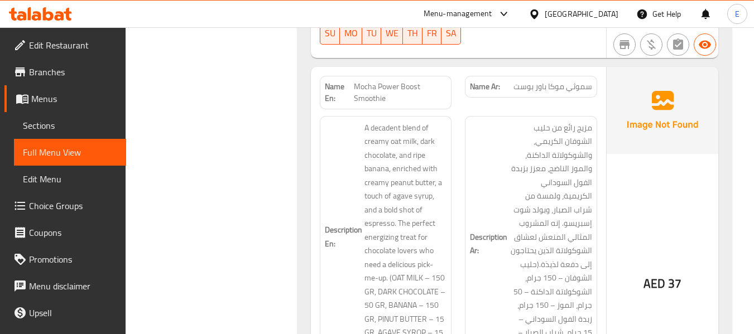
scroll to position [2289, 0]
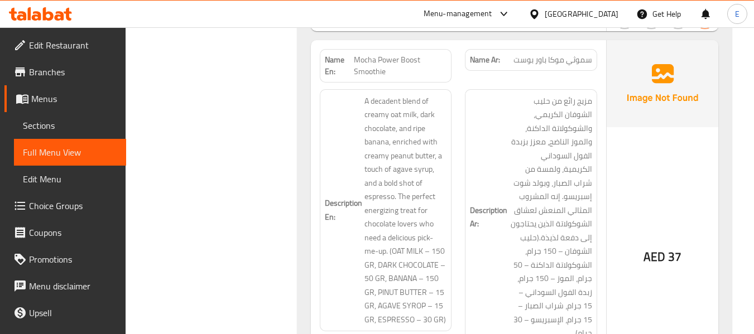
click at [581, 54] on span "سموثي موكا باور بوست" at bounding box center [553, 60] width 79 height 12
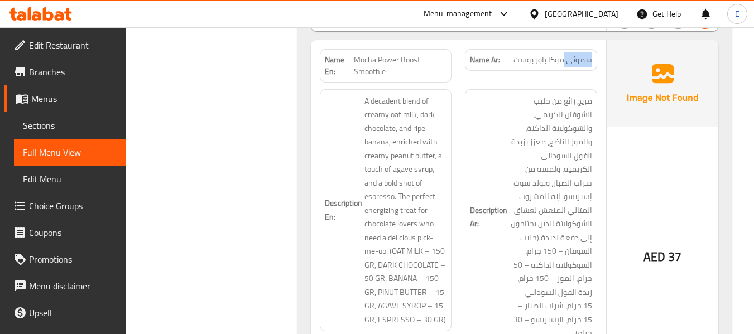
click at [581, 54] on span "سموثي موكا باور بوست" at bounding box center [553, 60] width 79 height 12
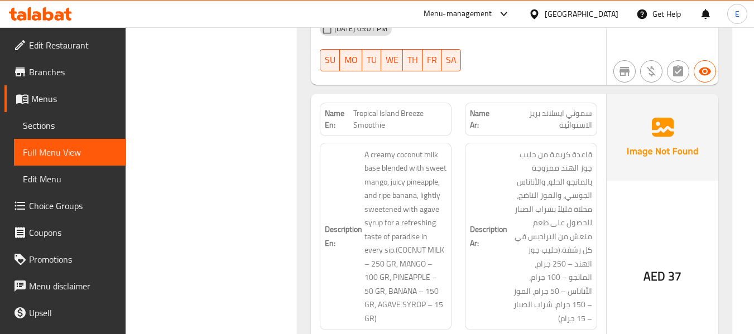
scroll to position [2624, 0]
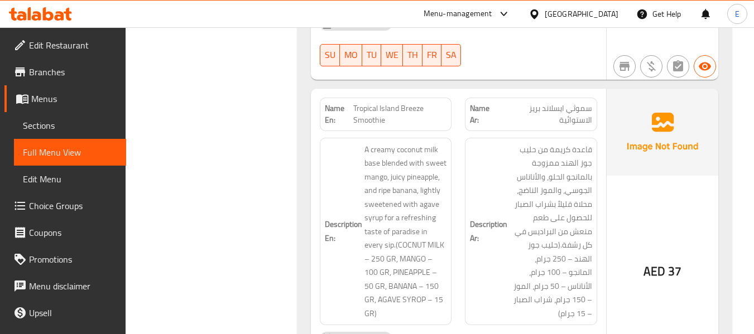
click at [572, 103] on span "سموثي ايسلاند بريز الاستوائية" at bounding box center [545, 114] width 93 height 23
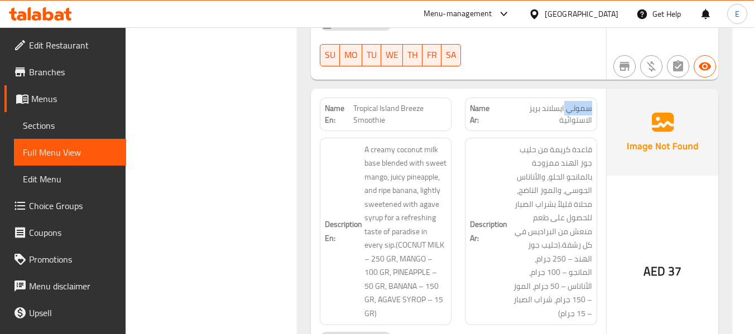
click at [572, 103] on span "سموثي ايسلاند بريز الاستوائية" at bounding box center [545, 114] width 93 height 23
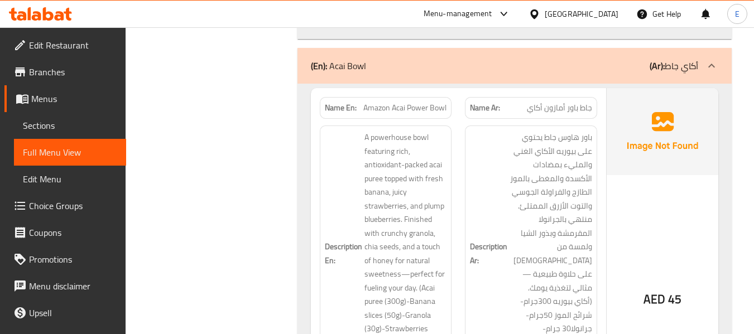
scroll to position [3014, 0]
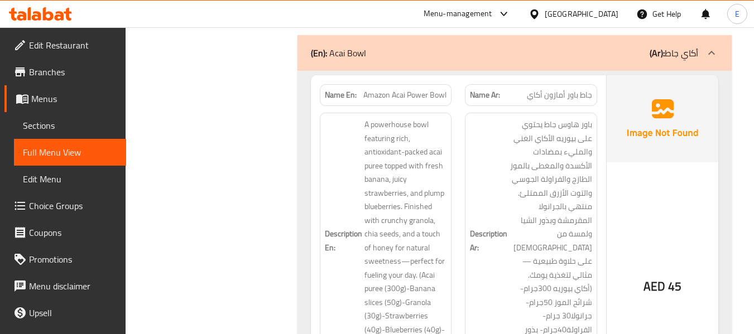
click at [567, 89] on span "جاط باور أمازون أكاي" at bounding box center [559, 95] width 65 height 12
click at [568, 89] on span "جاط باور أمازون أكاي" at bounding box center [559, 95] width 65 height 12
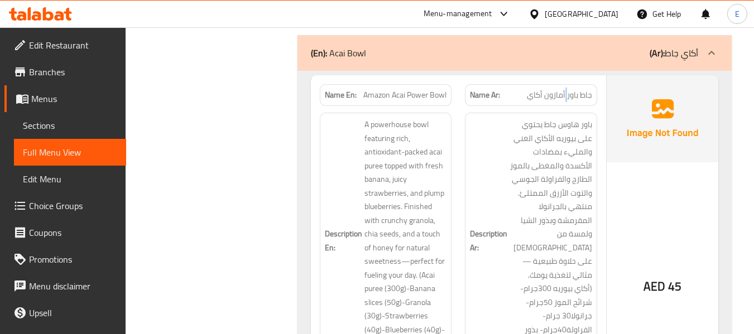
click at [568, 89] on span "جاط باور أمازون أكاي" at bounding box center [559, 95] width 65 height 12
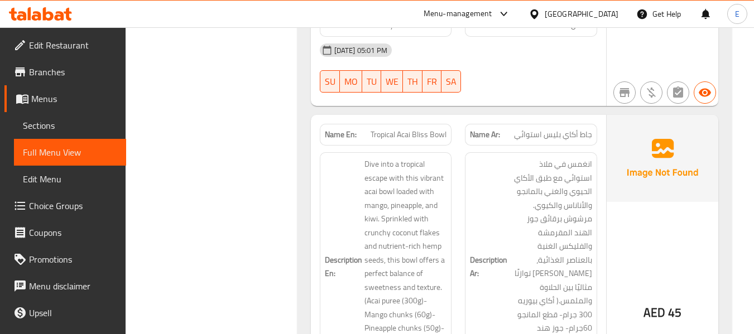
scroll to position [3349, 0]
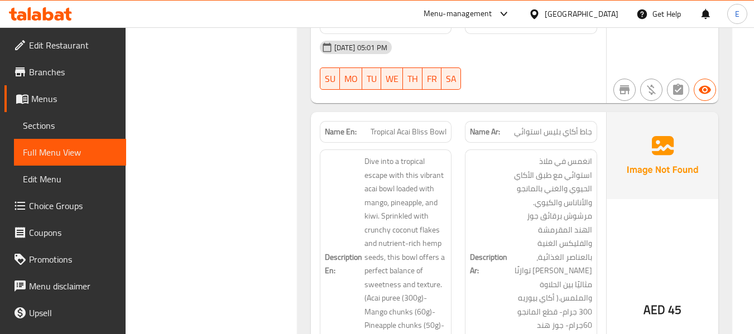
click at [573, 121] on div "Name Ar: جاط أكاي بليس استوائي" at bounding box center [531, 132] width 132 height 22
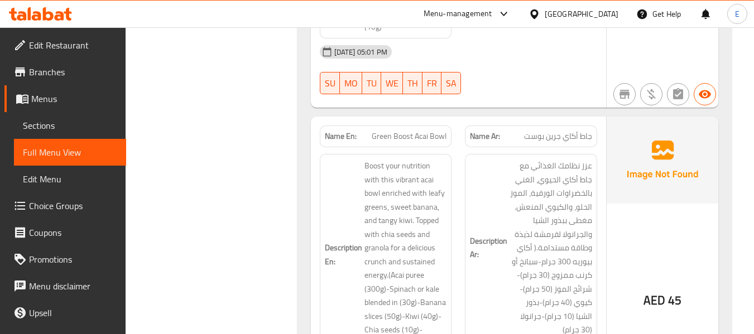
scroll to position [4075, 0]
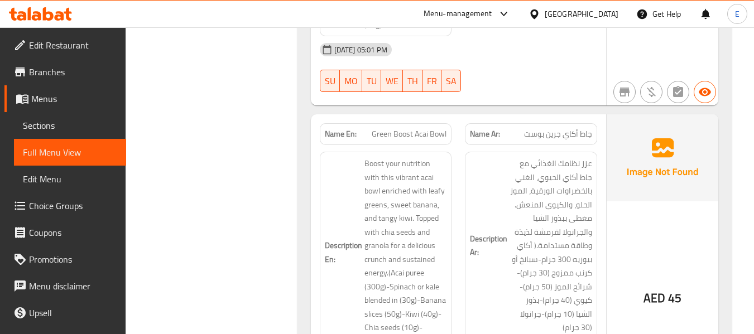
click at [582, 128] on span "جاط أكاي جرين بوست" at bounding box center [558, 134] width 68 height 12
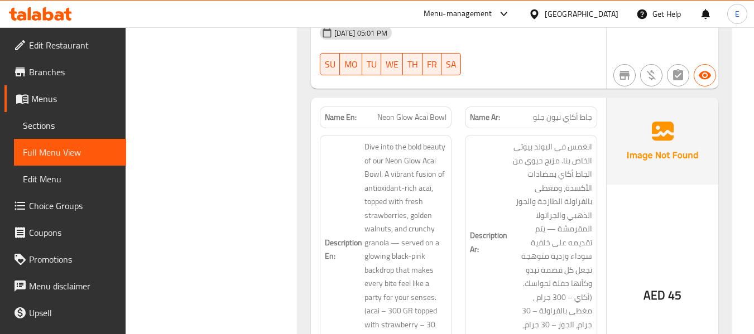
scroll to position [4410, 0]
click at [572, 111] on span "جاط أكاي نيون جلو" at bounding box center [562, 117] width 59 height 12
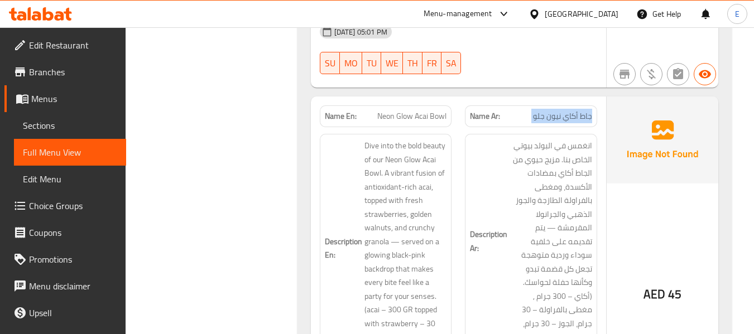
click at [572, 111] on span "جاط أكاي نيون جلو" at bounding box center [562, 117] width 59 height 12
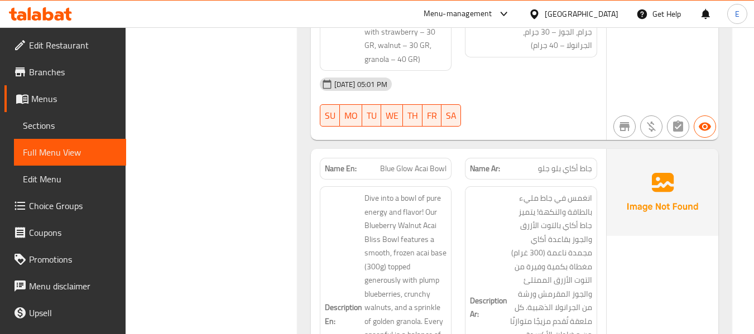
scroll to position [4689, 0]
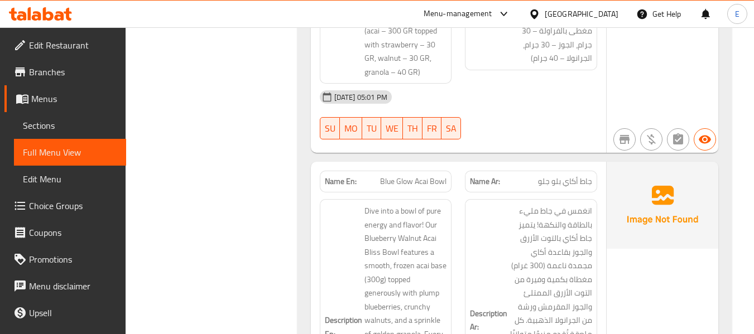
click at [565, 176] on span "جاط أكاي بلو جلو" at bounding box center [565, 182] width 54 height 12
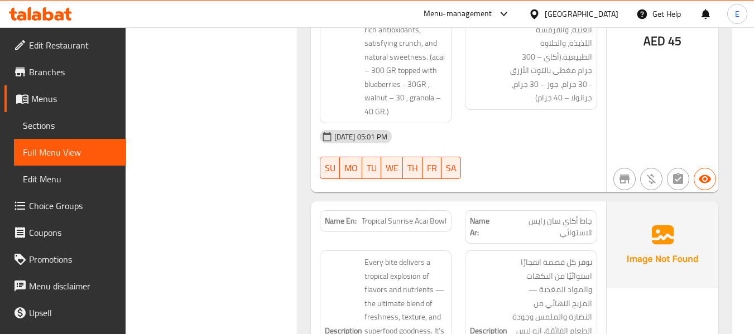
scroll to position [5080, 0]
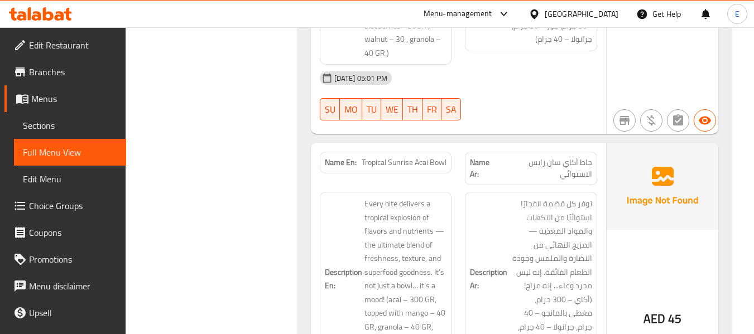
click at [554, 157] on span "جاط أكاي سان رايس الاستوائي" at bounding box center [545, 168] width 93 height 23
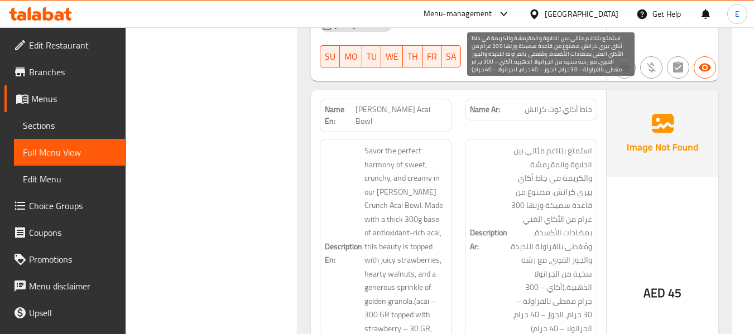
scroll to position [5415, 0]
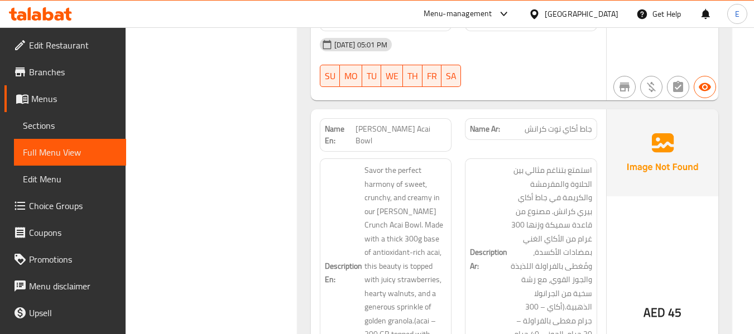
click at [550, 152] on div "Description Ar: استمتع بتناغم مثالي بين الحلاوة والمقرمشة والكريمة في جاط أكاي …" at bounding box center [531, 273] width 146 height 242
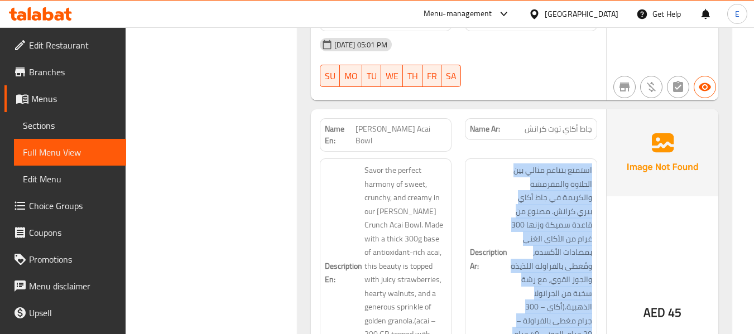
click at [550, 152] on div "Description Ar: استمتع بتناغم مثالي بين الحلاوة والمقرمشة والكريمة في جاط أكاي …" at bounding box center [531, 273] width 146 height 242
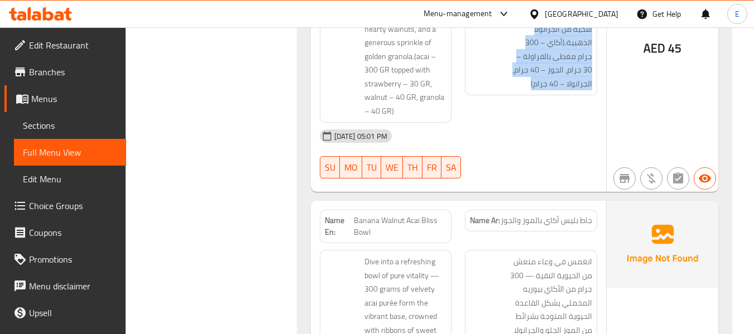
scroll to position [5750, 0]
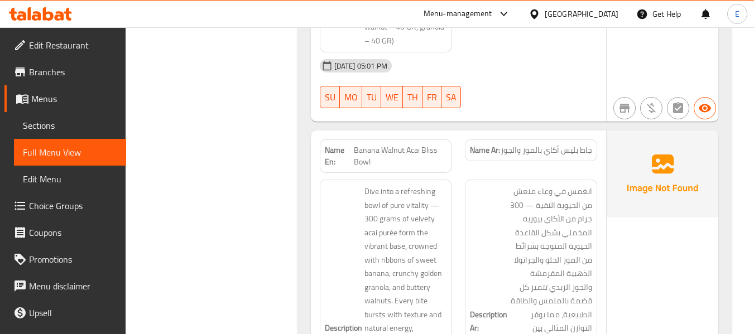
click at [548, 145] on span "جاط بليس أكاي بالموز والجوز" at bounding box center [547, 151] width 92 height 12
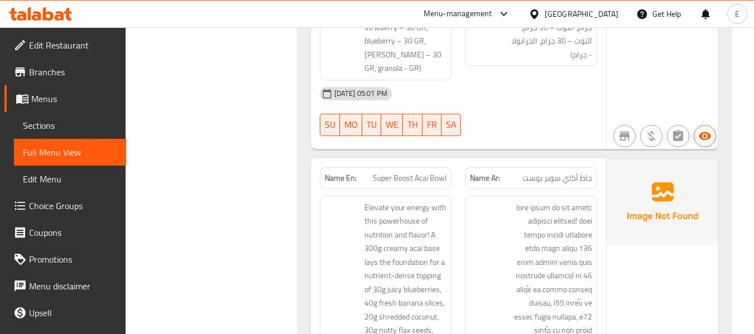
scroll to position [7089, 0]
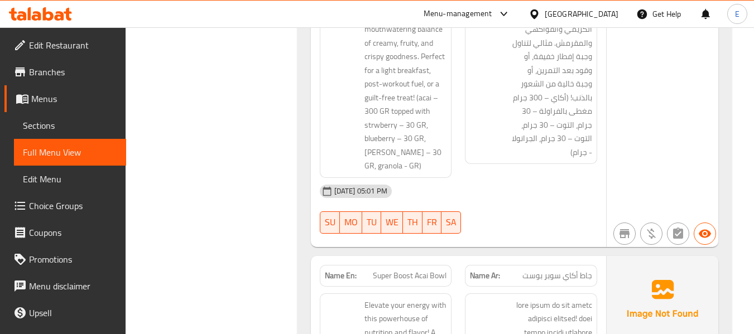
click at [547, 265] on div "Name Ar: جاط أكاي سوبر بوست" at bounding box center [531, 276] width 132 height 22
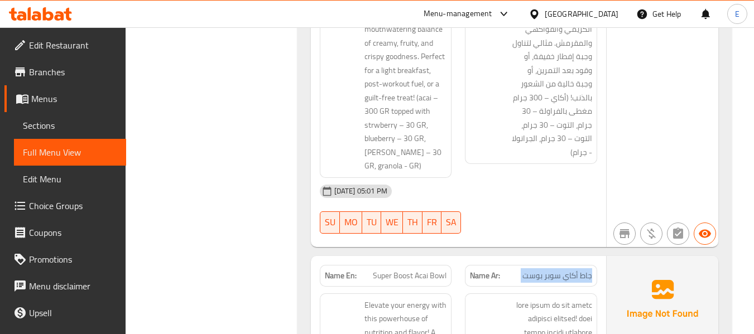
click at [547, 265] on div "Name Ar: جاط أكاي سوبر بوست" at bounding box center [531, 276] width 132 height 22
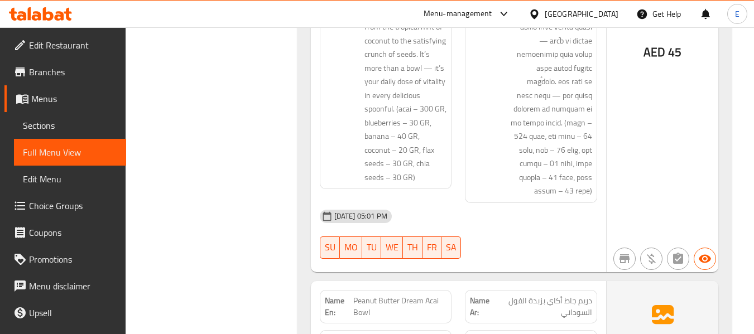
scroll to position [7648, 0]
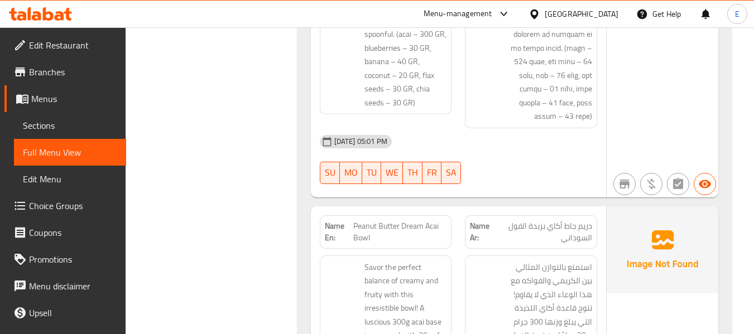
click at [574, 220] on span "دريم جاط أكاي بزبدة الفول السوداني" at bounding box center [543, 231] width 97 height 23
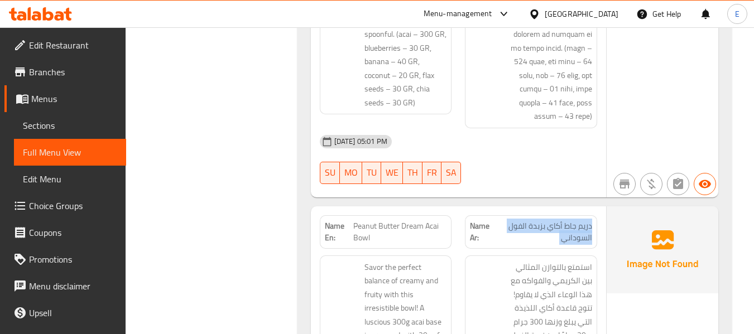
click at [574, 220] on span "دريم جاط أكاي بزبدة الفول السوداني" at bounding box center [543, 231] width 97 height 23
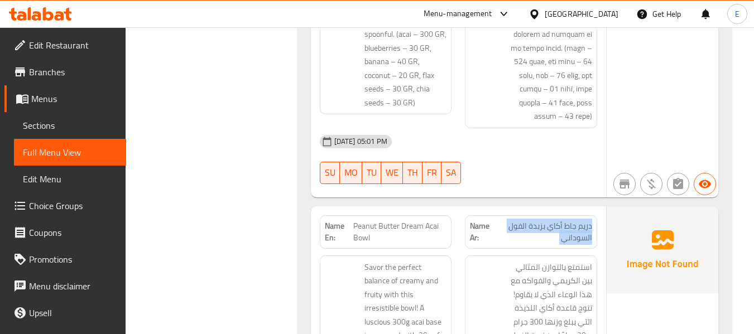
click at [574, 220] on span "دريم جاط أكاي بزبدة الفول السوداني" at bounding box center [543, 231] width 97 height 23
click at [565, 220] on span "دريم جاط أكاي بزبدة الفول السوداني" at bounding box center [543, 231] width 97 height 23
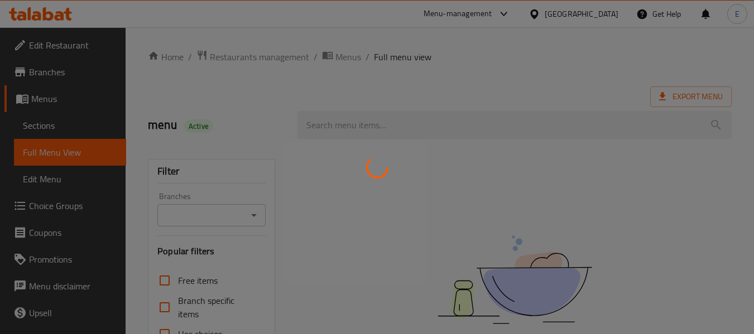
click at [50, 121] on div at bounding box center [377, 167] width 754 height 334
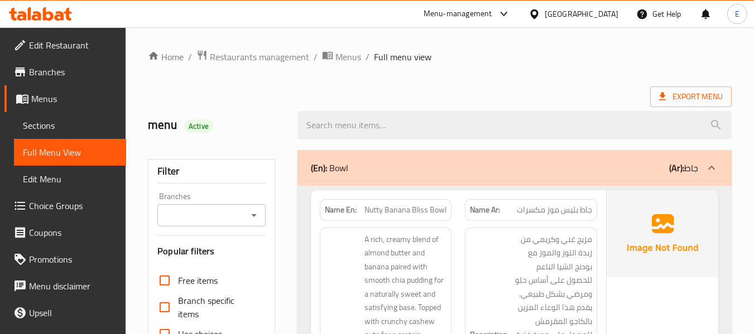
click at [51, 132] on span "Sections" at bounding box center [70, 125] width 94 height 13
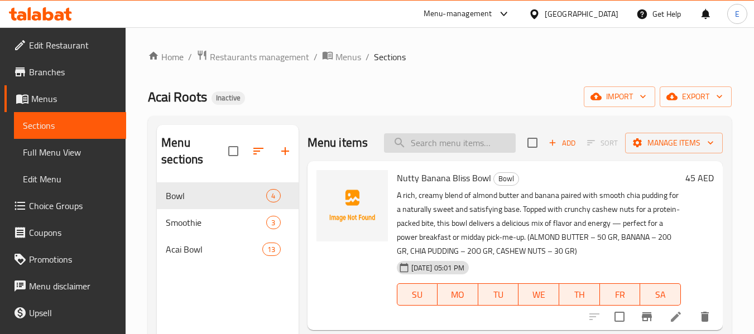
click at [420, 153] on input "search" at bounding box center [450, 143] width 132 height 20
paste input "Tropical Island Breeze Smoothie"
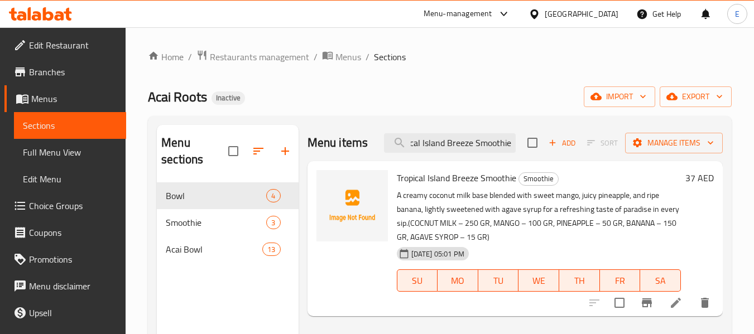
type input "Tropical Island Breeze Smoothie"
click at [672, 309] on icon at bounding box center [675, 302] width 13 height 13
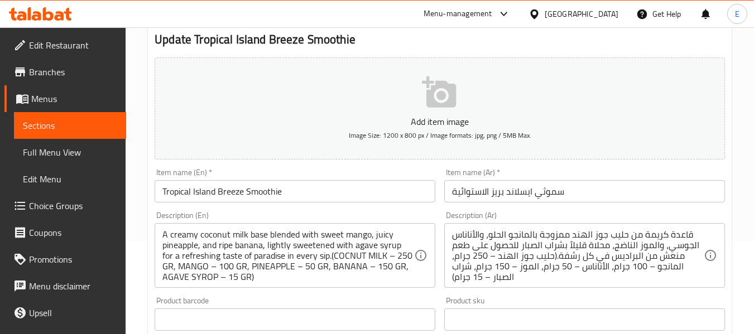
scroll to position [112, 0]
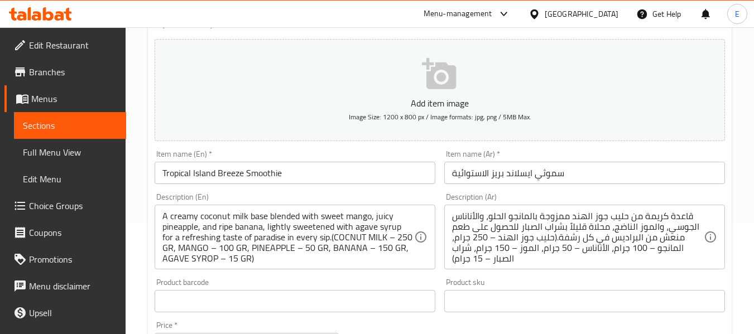
click at [520, 174] on input "سموثي ايسلاند بريز الاستوائية" at bounding box center [584, 173] width 281 height 22
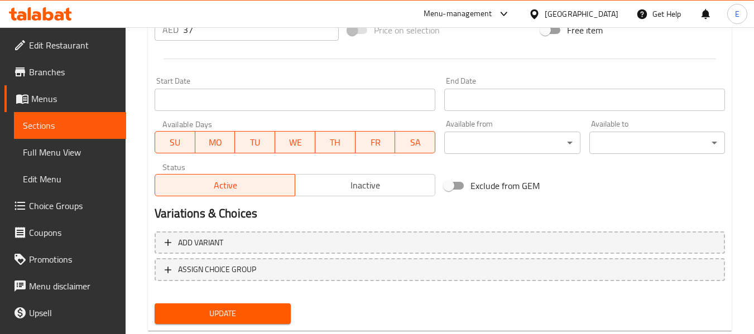
scroll to position [454, 0]
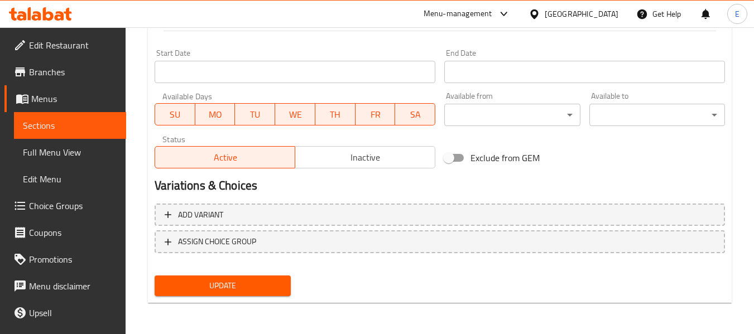
type input "سموثي ايلاند بريز الاستوائية"
click at [269, 299] on div "Update" at bounding box center [222, 286] width 145 height 30
click at [269, 293] on span "Update" at bounding box center [223, 286] width 118 height 14
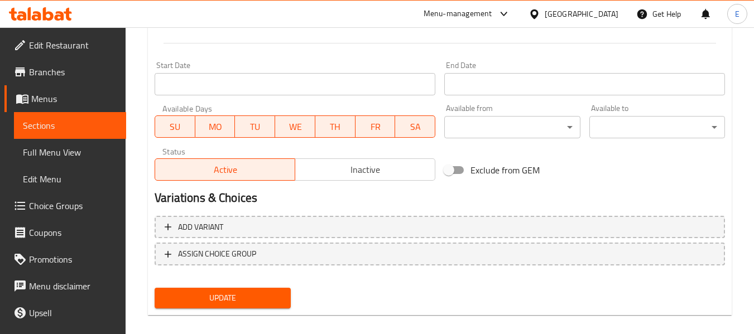
scroll to position [162, 0]
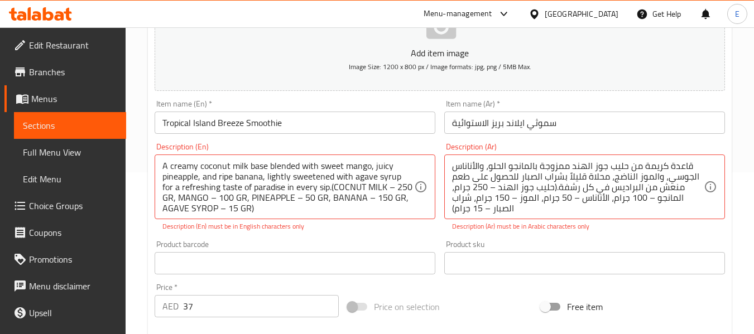
click at [269, 293] on div "Price   * AED 37 Price *" at bounding box center [247, 301] width 184 height 34
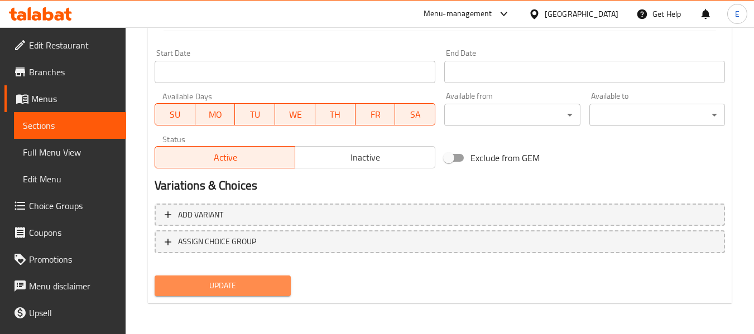
click at [275, 282] on span "Update" at bounding box center [223, 286] width 118 height 14
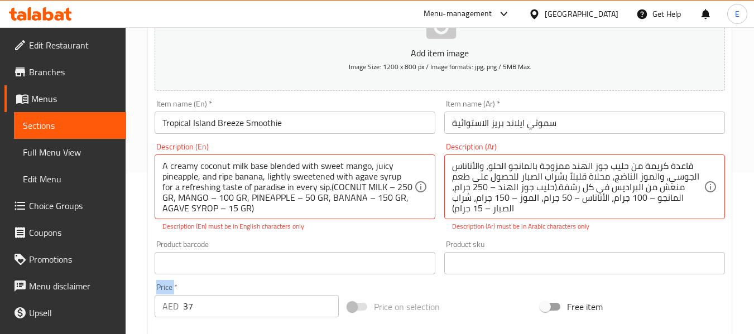
click at [275, 282] on div "Price   * AED 37 Price *" at bounding box center [246, 300] width 193 height 43
